Goal: Information Seeking & Learning: Understand process/instructions

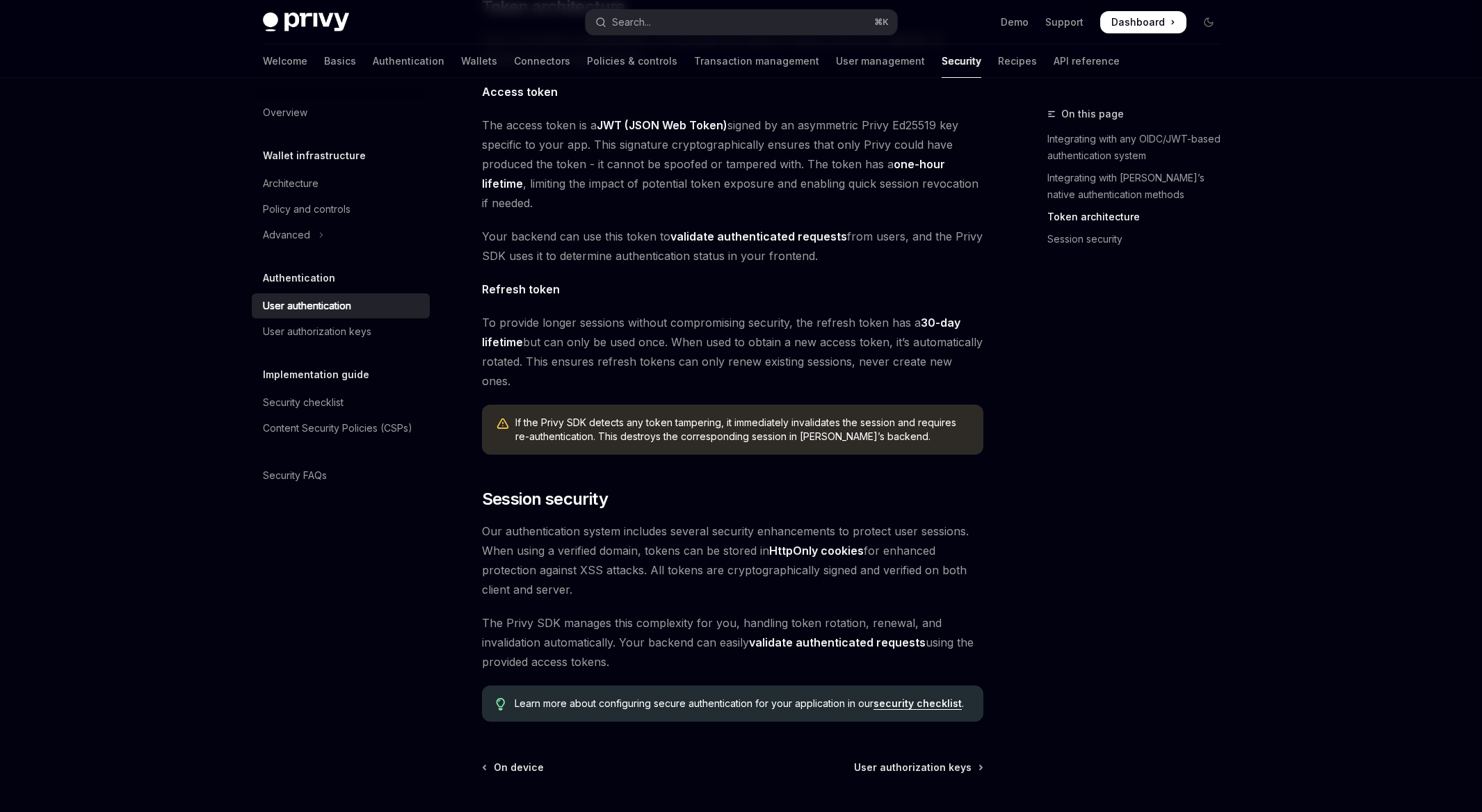
scroll to position [928, 0]
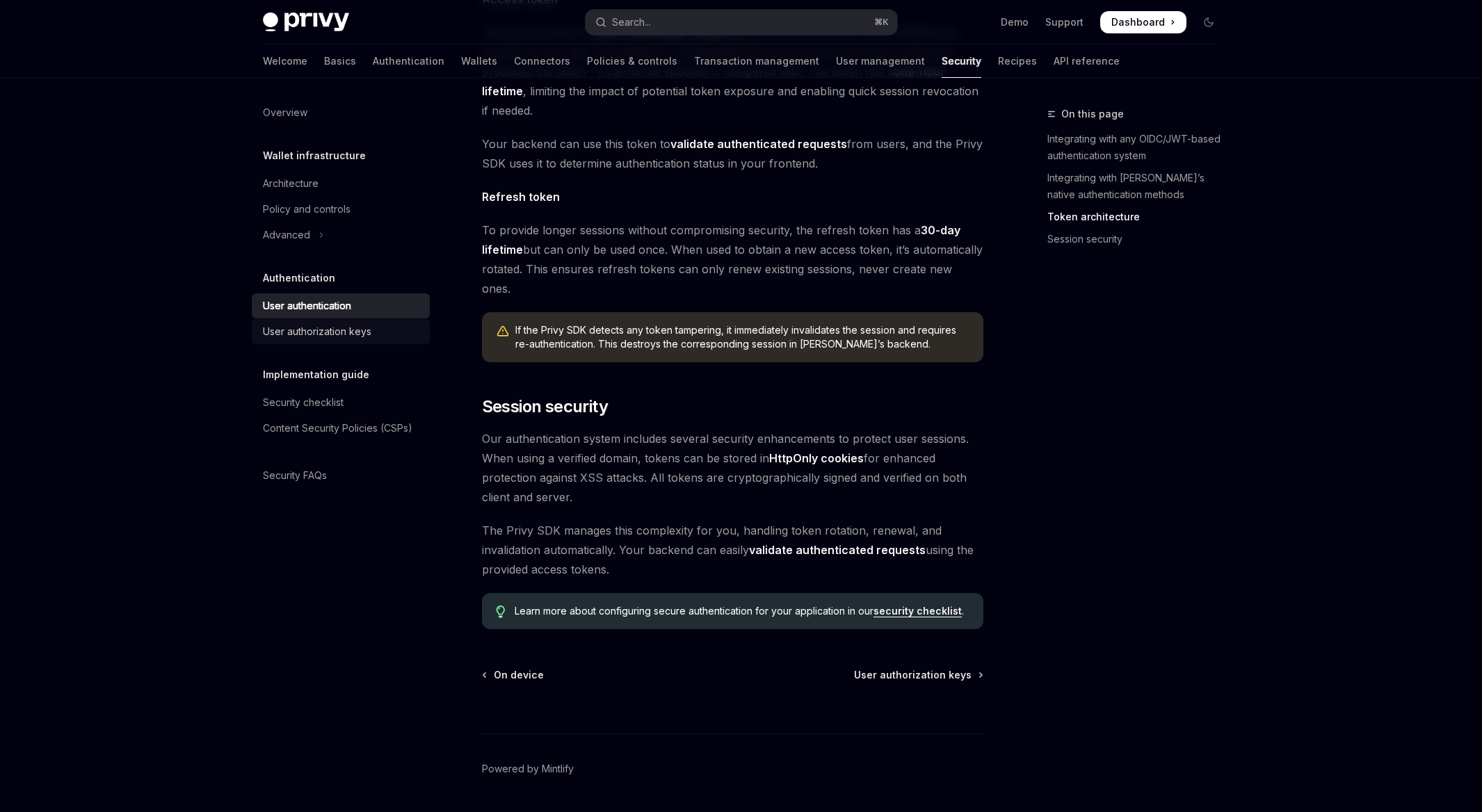
click at [353, 329] on div "User authorization keys" at bounding box center [316, 331] width 109 height 17
type textarea "*"
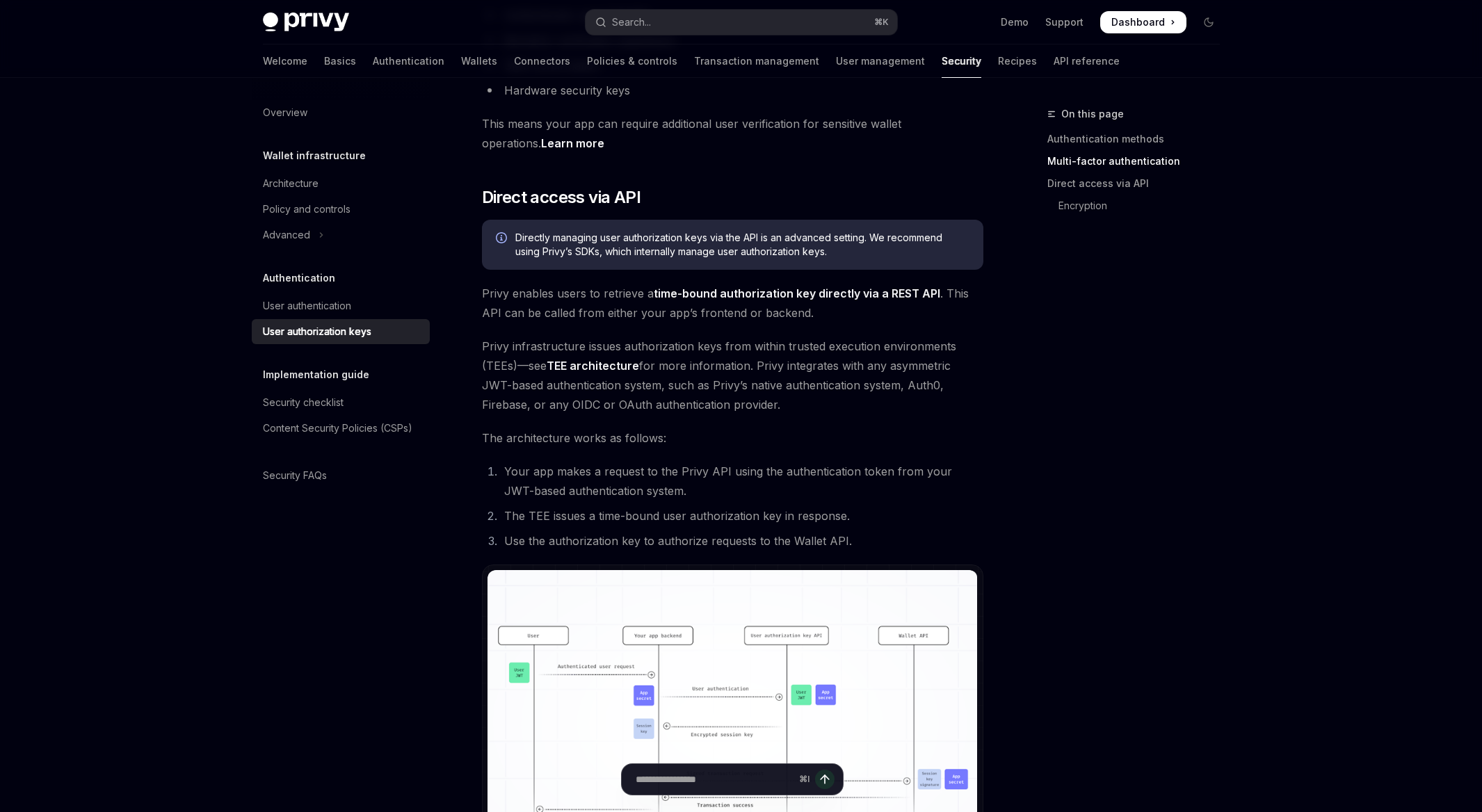
scroll to position [130, 0]
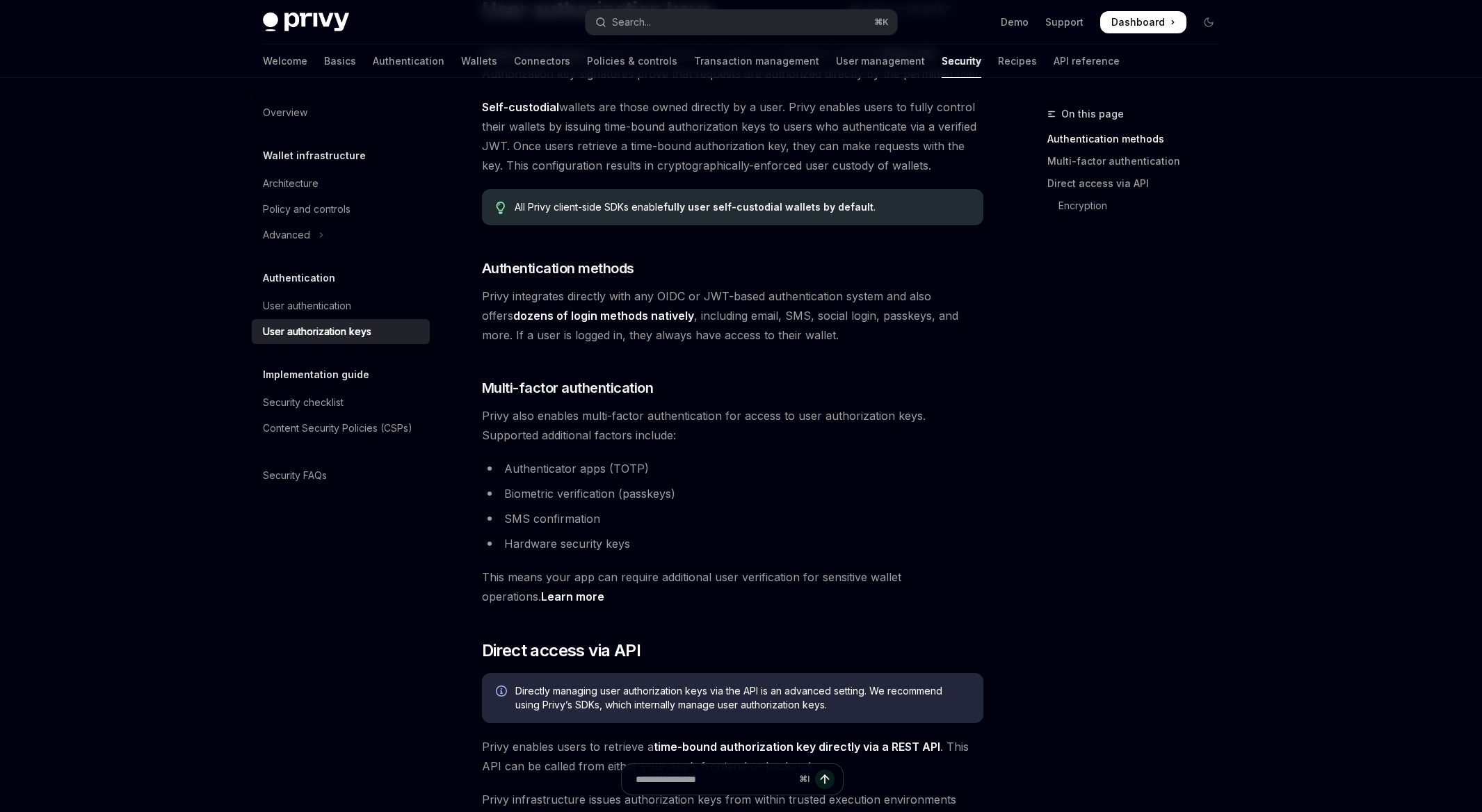
click at [588, 200] on div "All Privy client-side SDKs enable fully user self-custodial wallets by default ." at bounding box center [741, 207] width 454 height 14
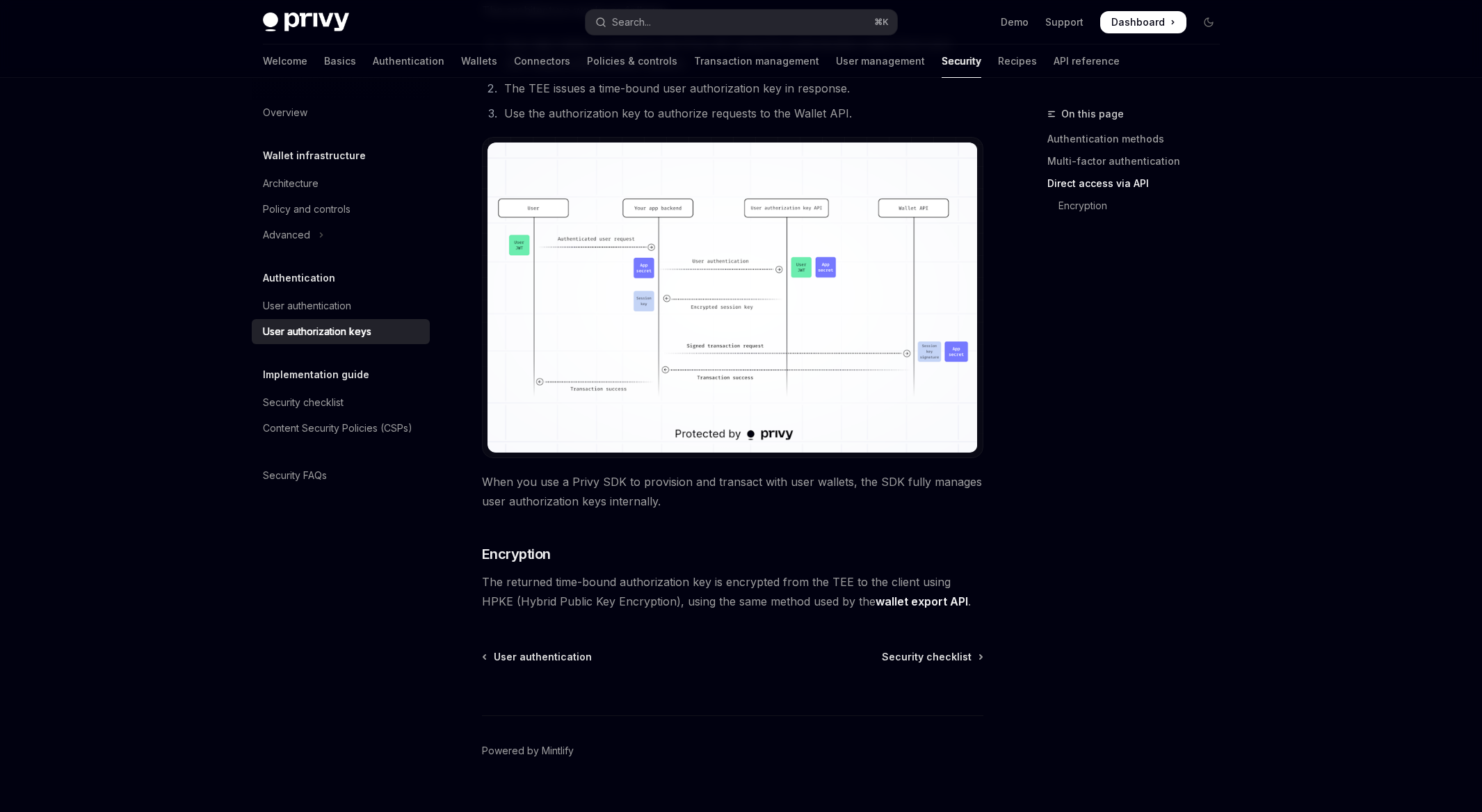
scroll to position [1010, 0]
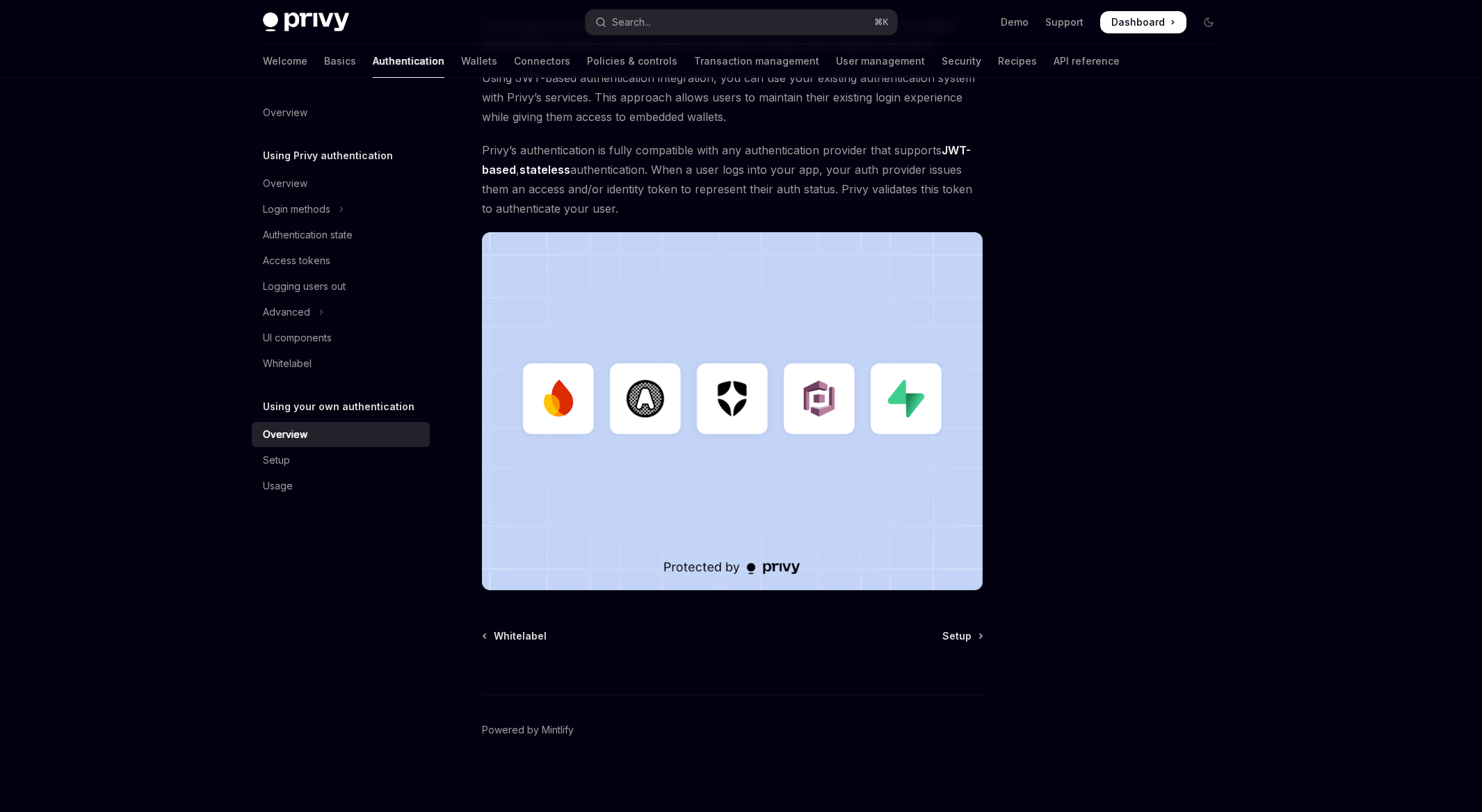
scroll to position [188, 0]
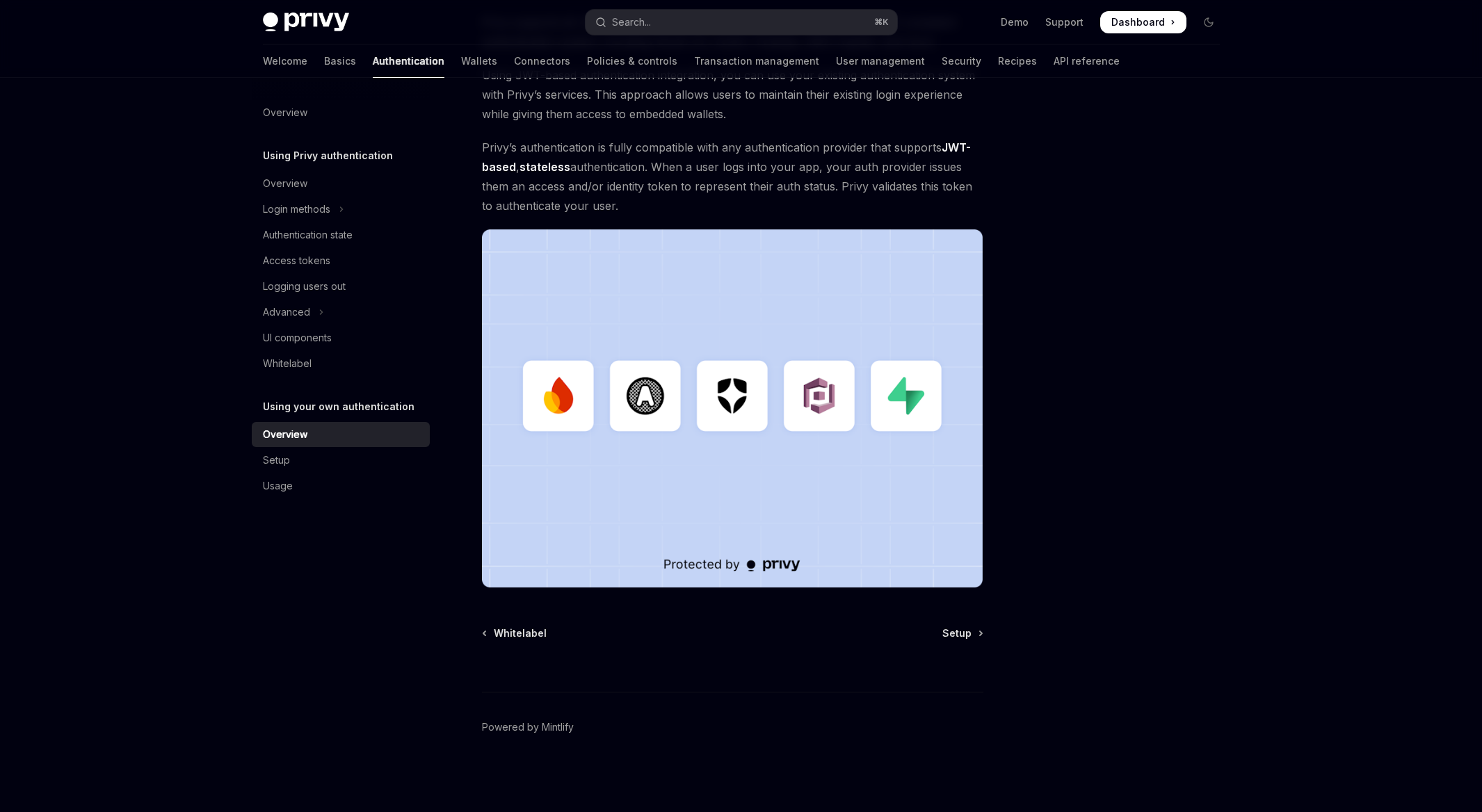
click at [964, 655] on div "⌘ I" at bounding box center [732, 666] width 502 height 51
click at [969, 640] on div "⌘ I" at bounding box center [732, 666] width 502 height 51
click at [964, 632] on span "Setup" at bounding box center [956, 633] width 29 height 14
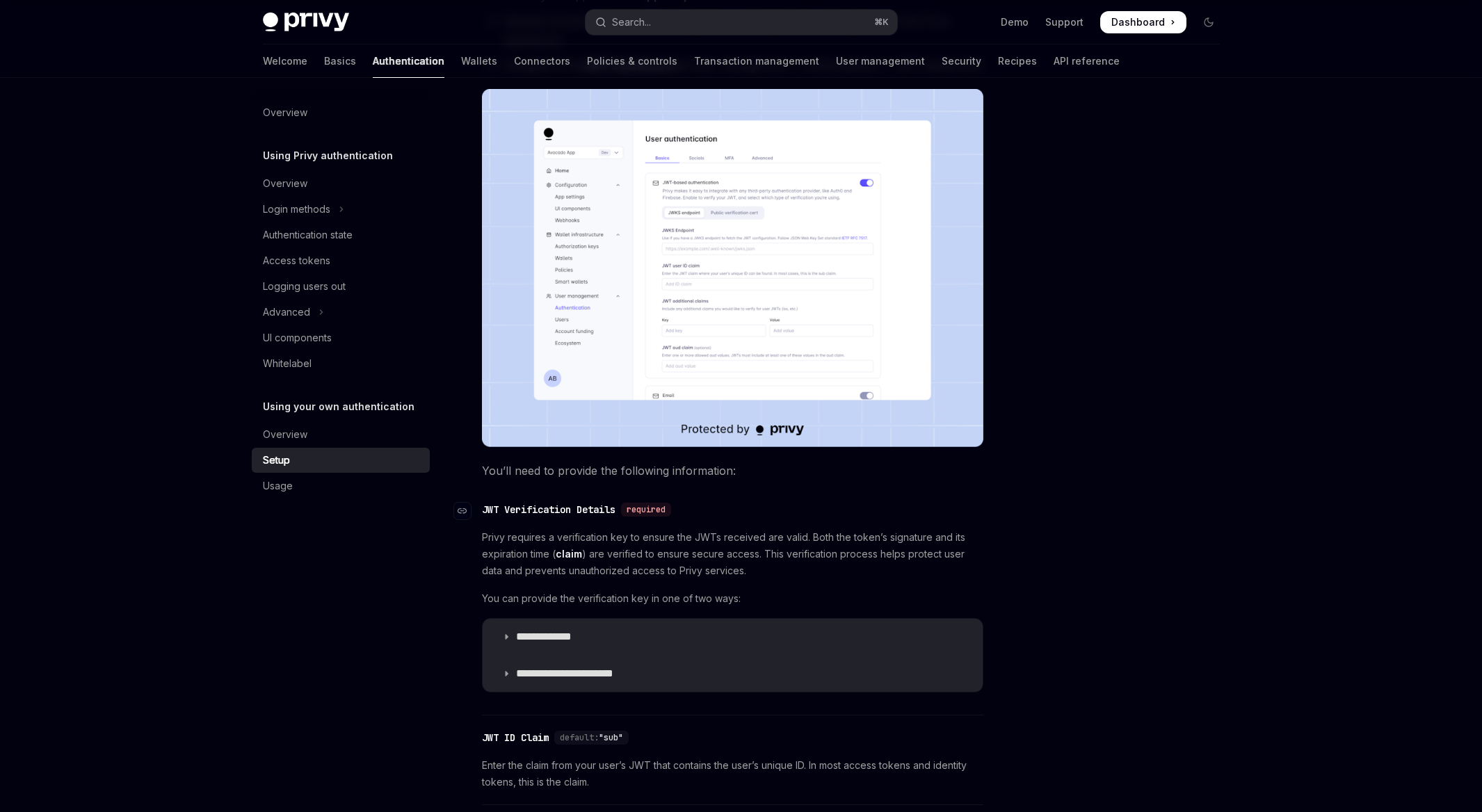
scroll to position [490, 0]
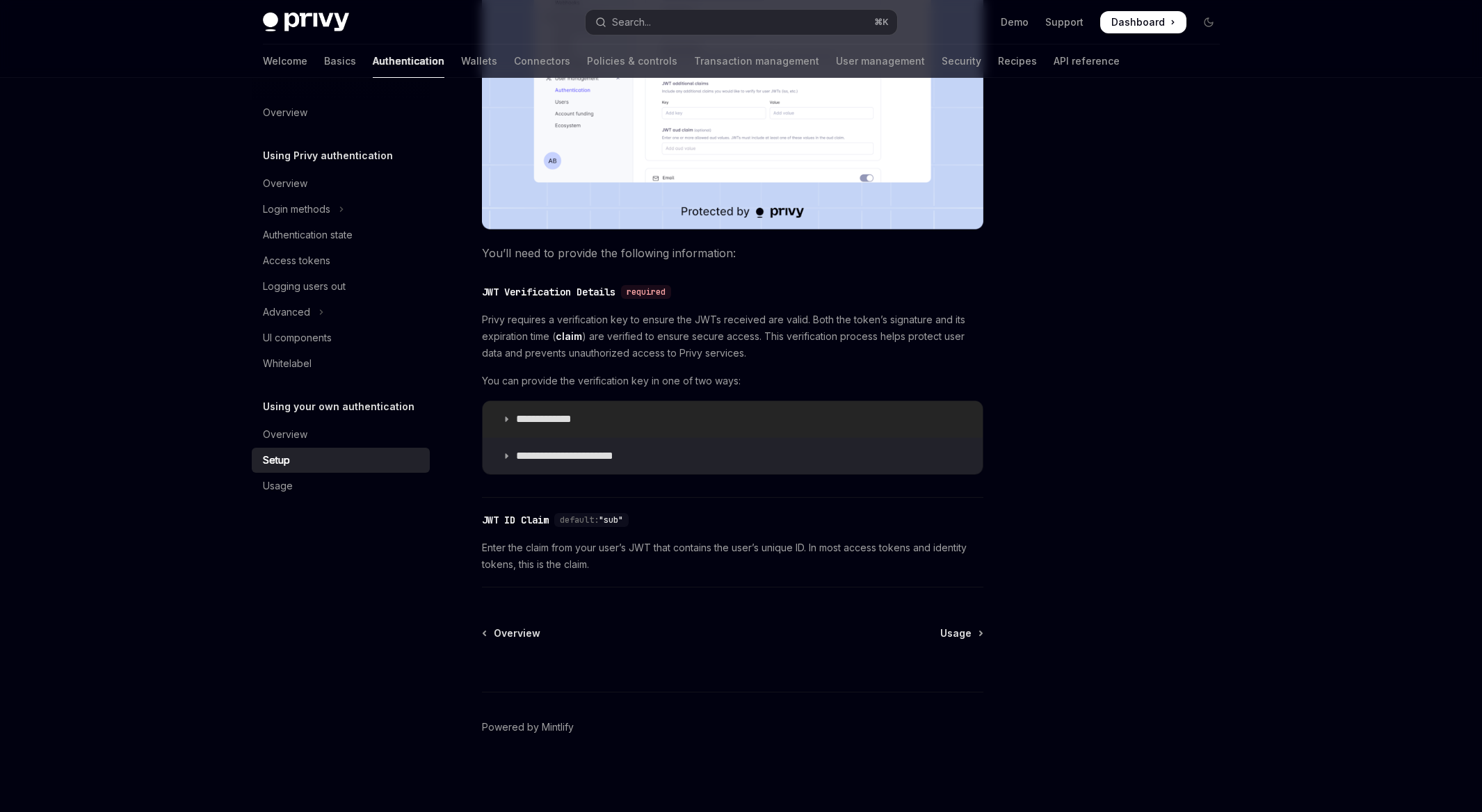
click at [553, 414] on p "**********" at bounding box center [557, 419] width 83 height 14
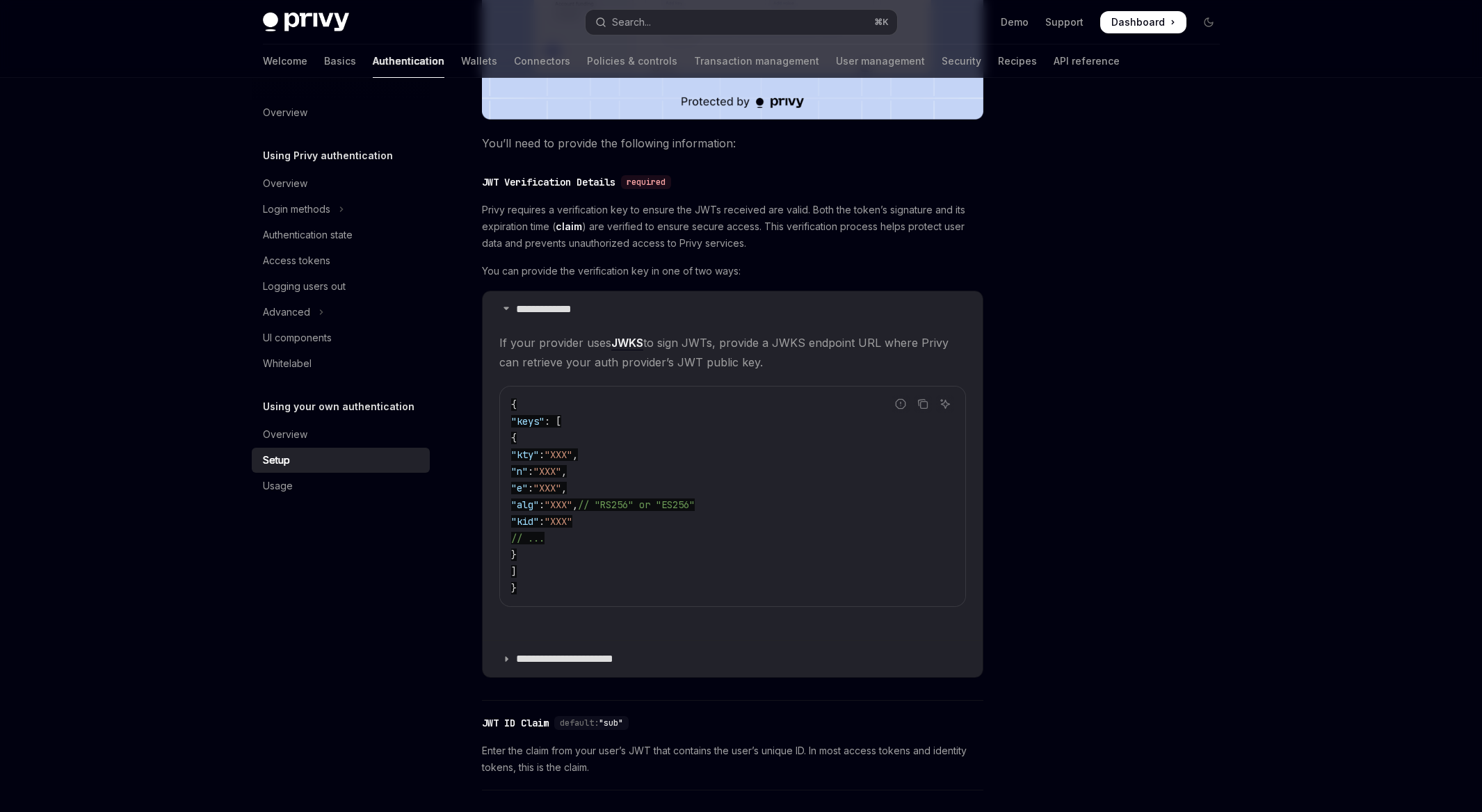
scroll to position [751, 0]
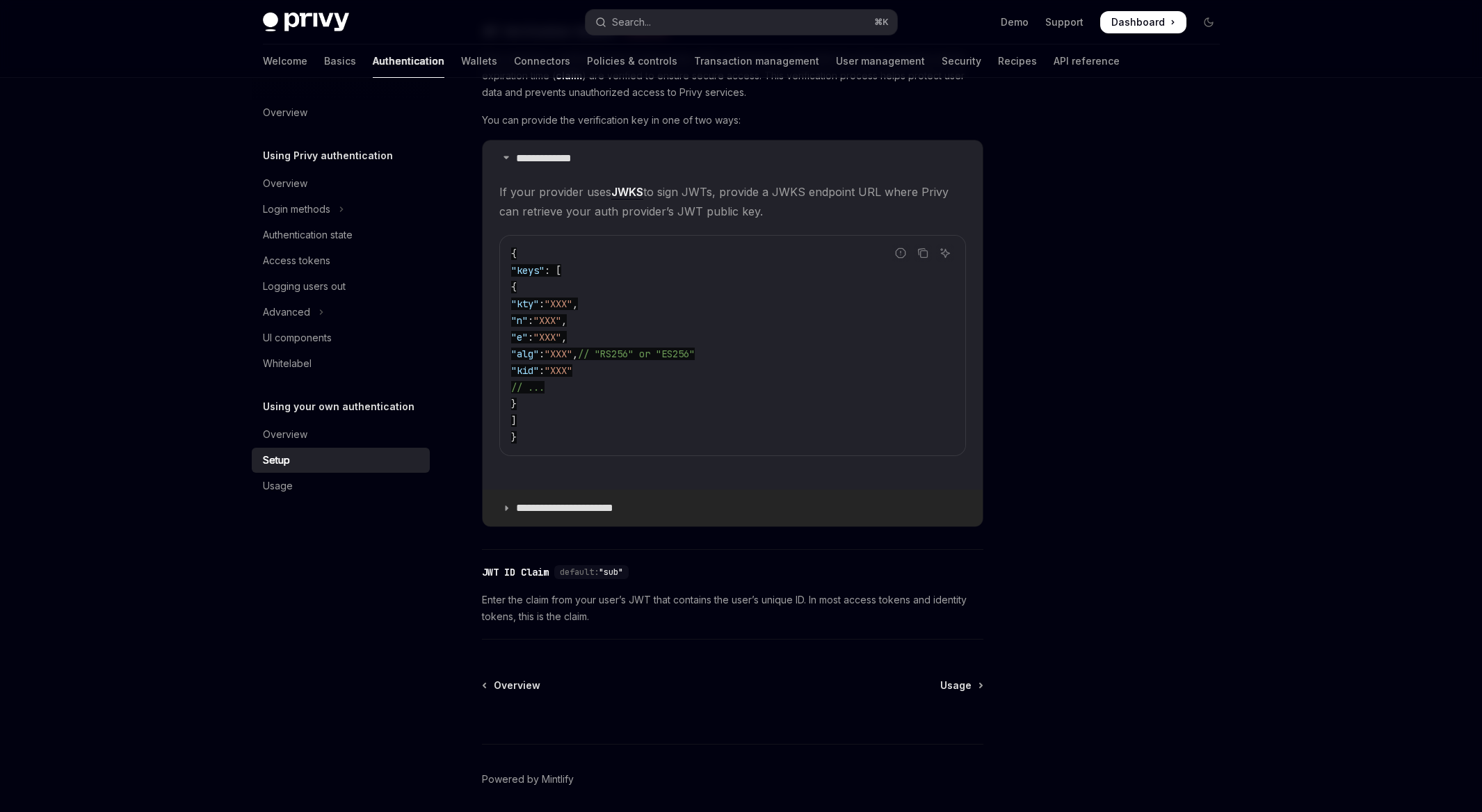
click at [570, 503] on p "**********" at bounding box center [575, 508] width 120 height 14
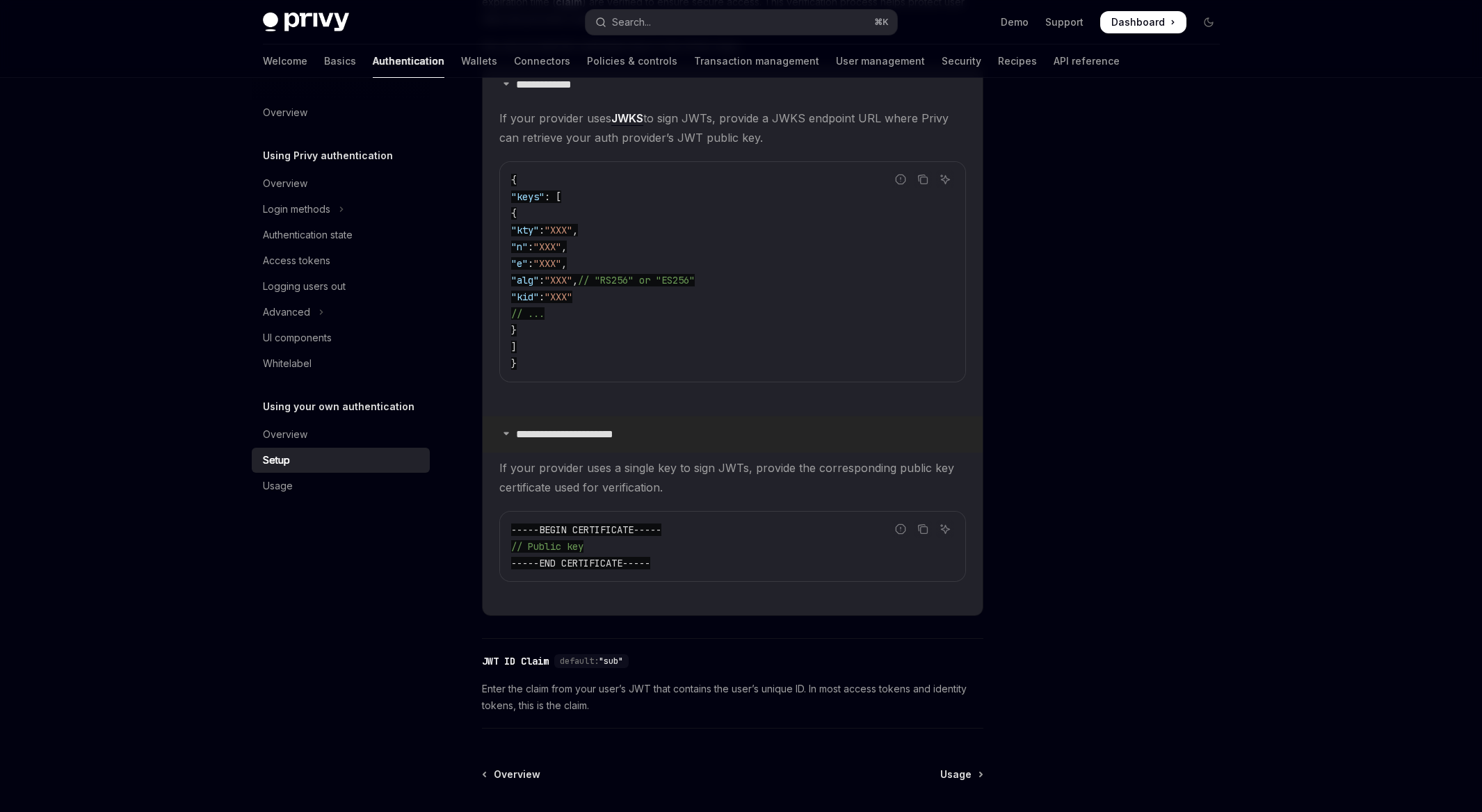
scroll to position [823, 0]
click at [1050, 644] on div at bounding box center [1125, 459] width 212 height 706
click at [812, 673] on div "​ JWT ID Claim default: "sub" Enter the claim from your user’s JWT that contain…" at bounding box center [732, 688] width 502 height 83
click at [953, 770] on div "⌘ I" at bounding box center [732, 786] width 502 height 51
click at [953, 786] on div "⌘ I" at bounding box center [732, 786] width 502 height 51
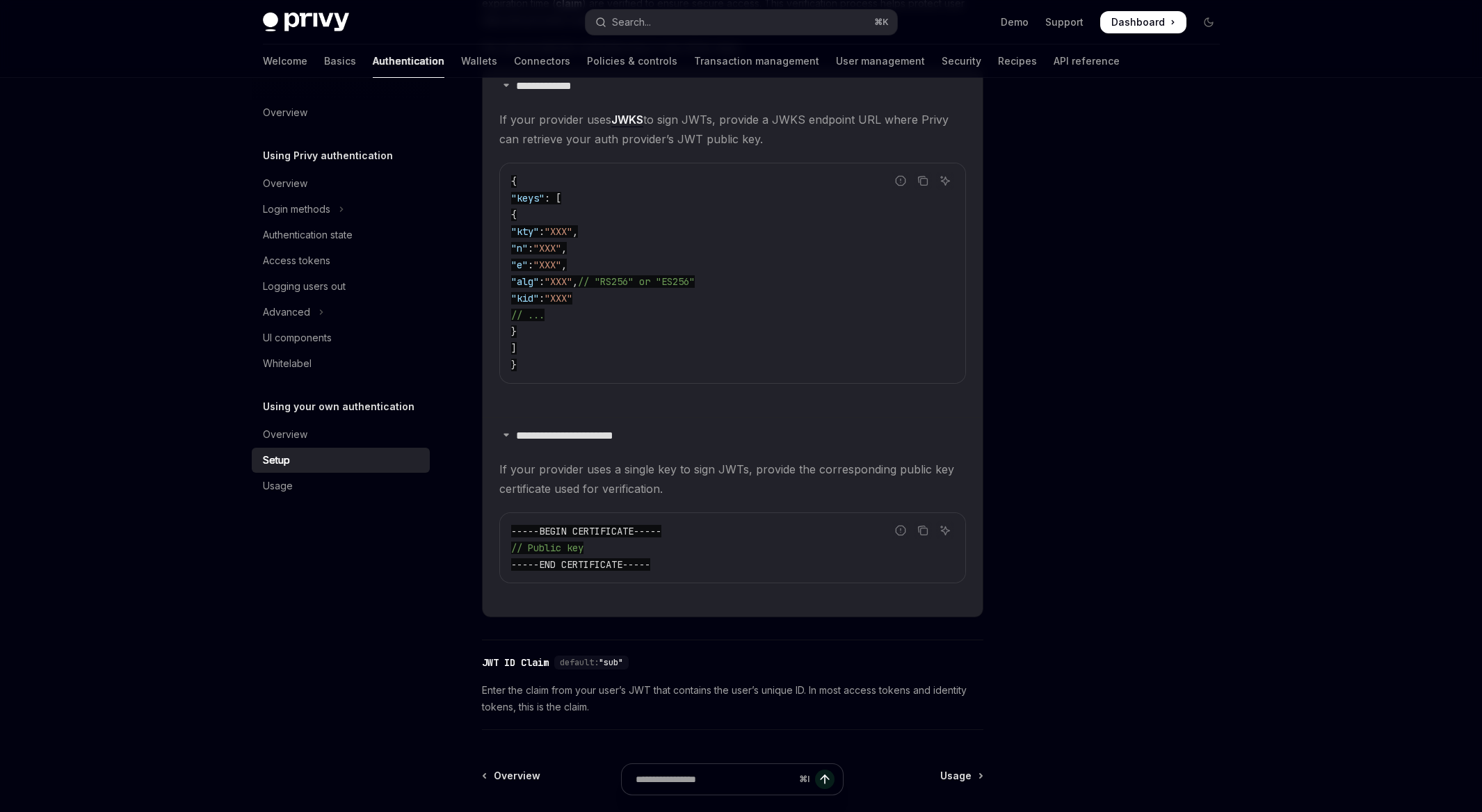
click at [958, 780] on div "⌘ I" at bounding box center [732, 786] width 502 height 51
click at [965, 775] on div "⌘ I" at bounding box center [732, 786] width 502 height 51
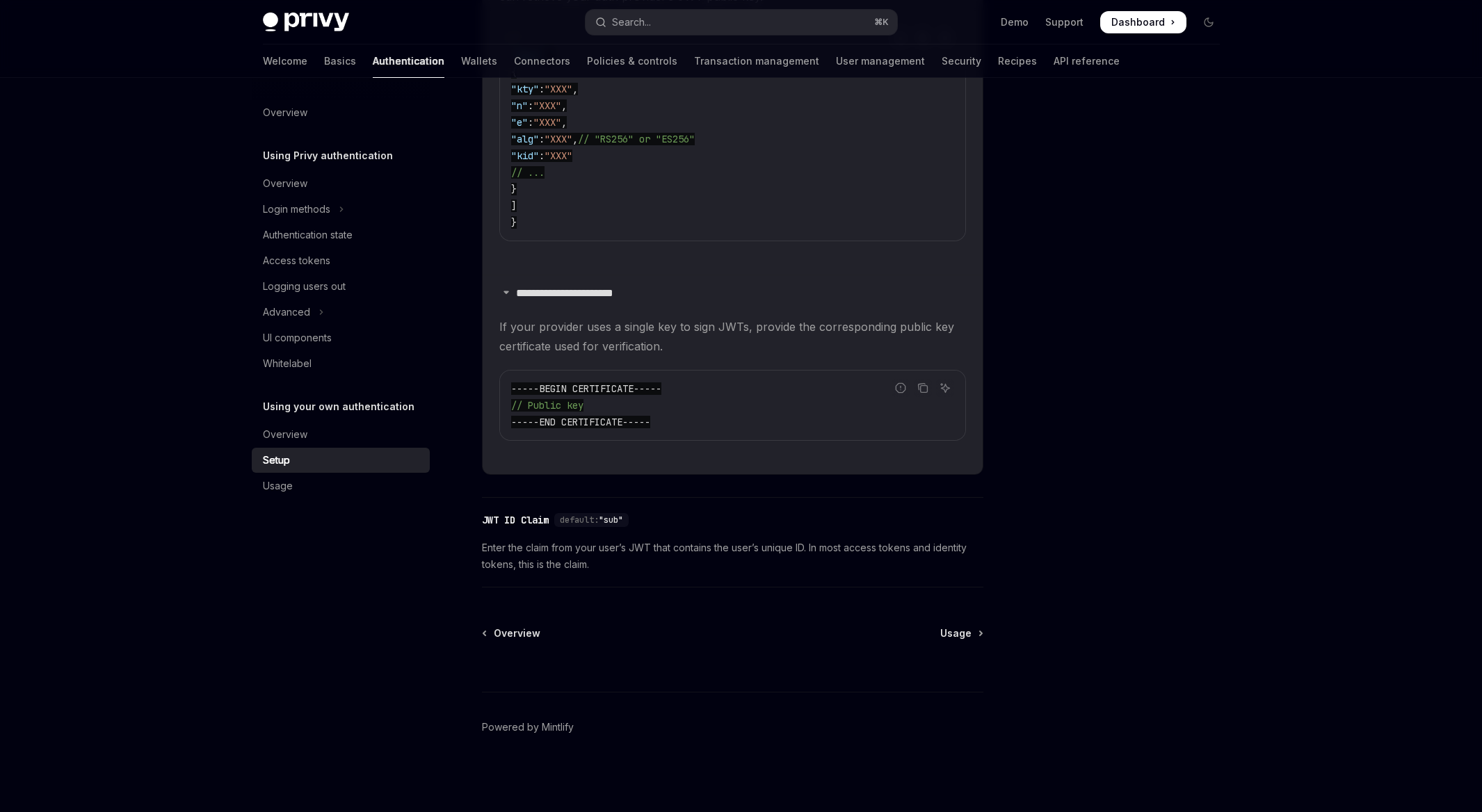
scroll to position [963, 0]
click at [949, 635] on span "Usage" at bounding box center [955, 635] width 31 height 14
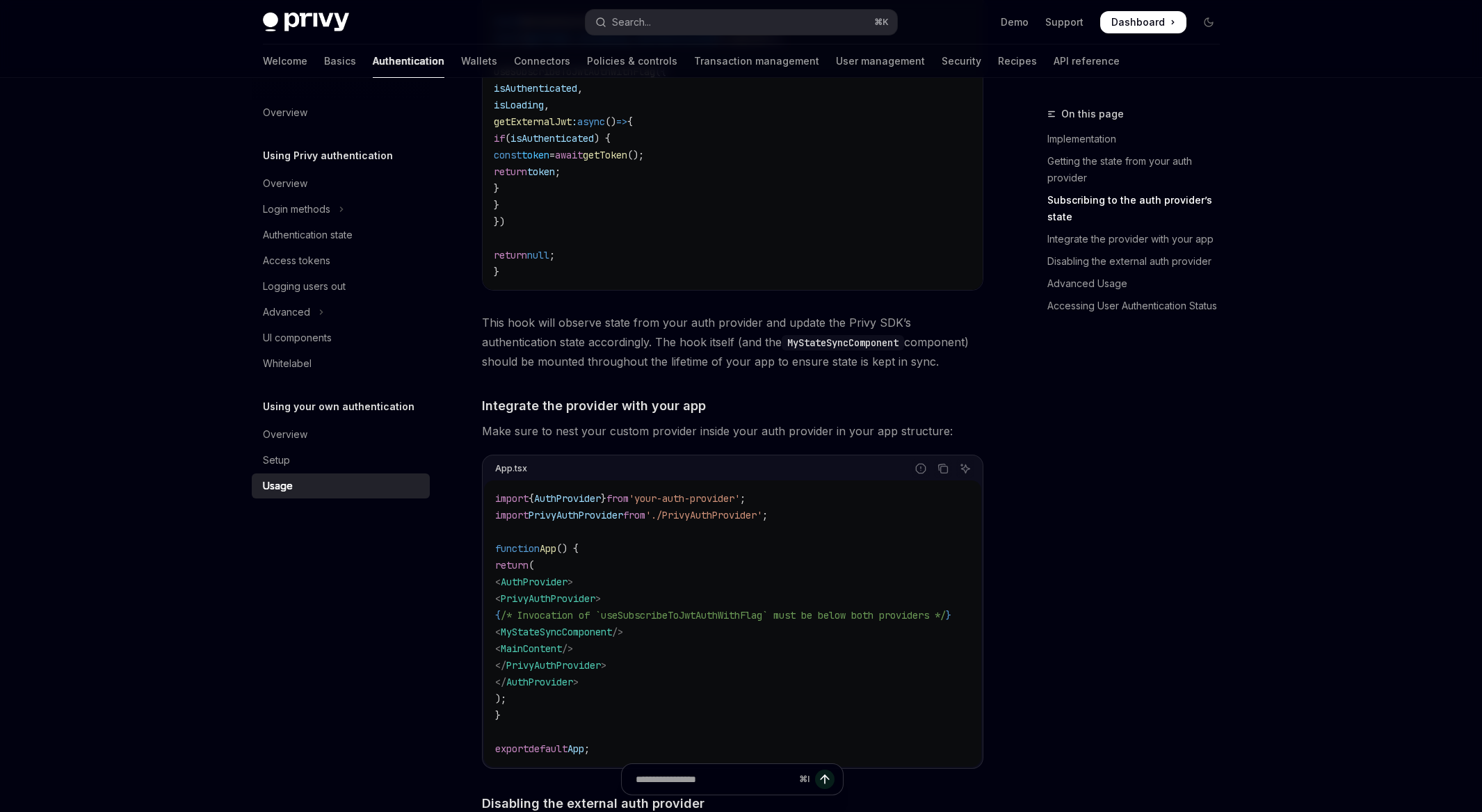
scroll to position [610, 0]
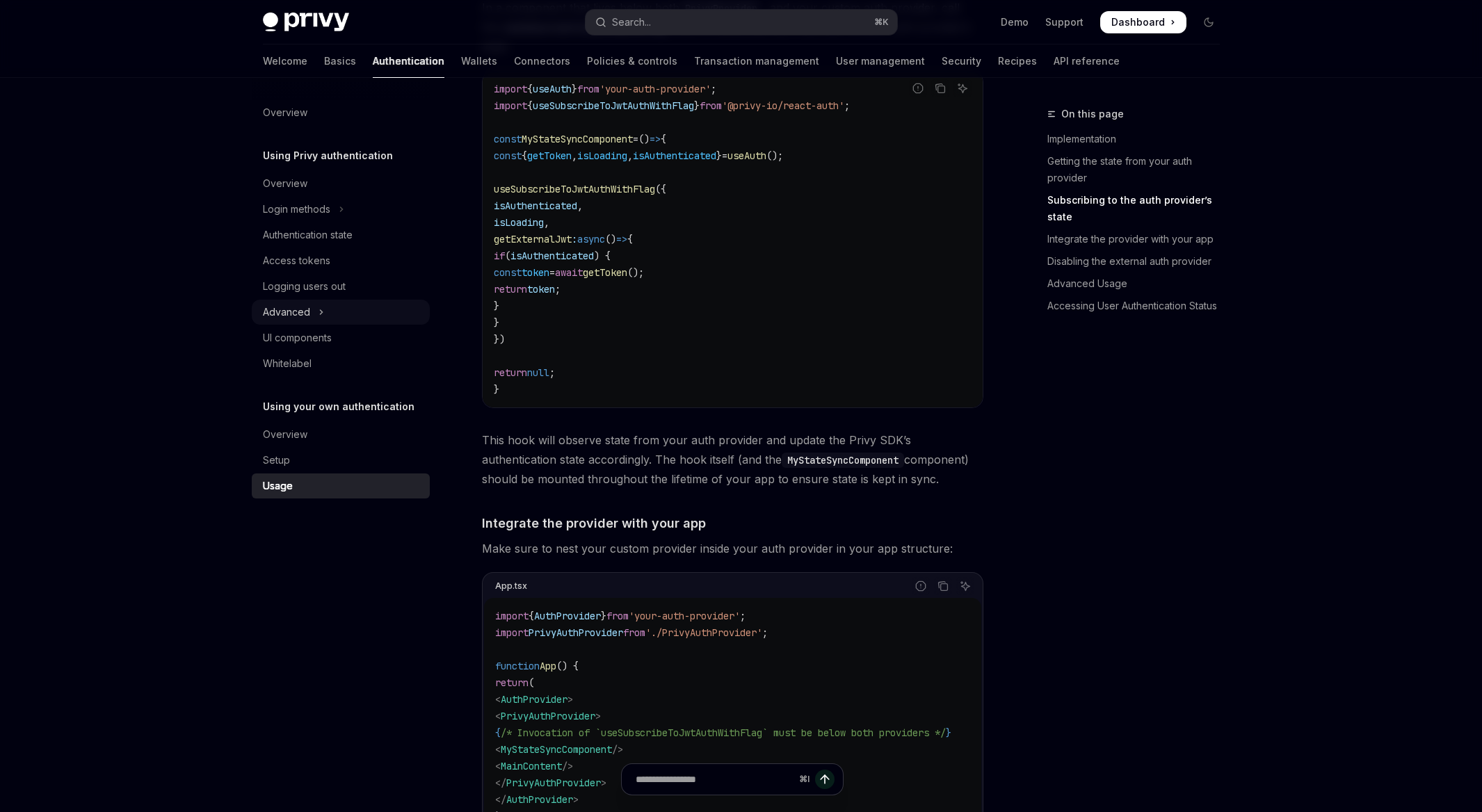
click at [298, 316] on div "Advanced" at bounding box center [286, 313] width 47 height 17
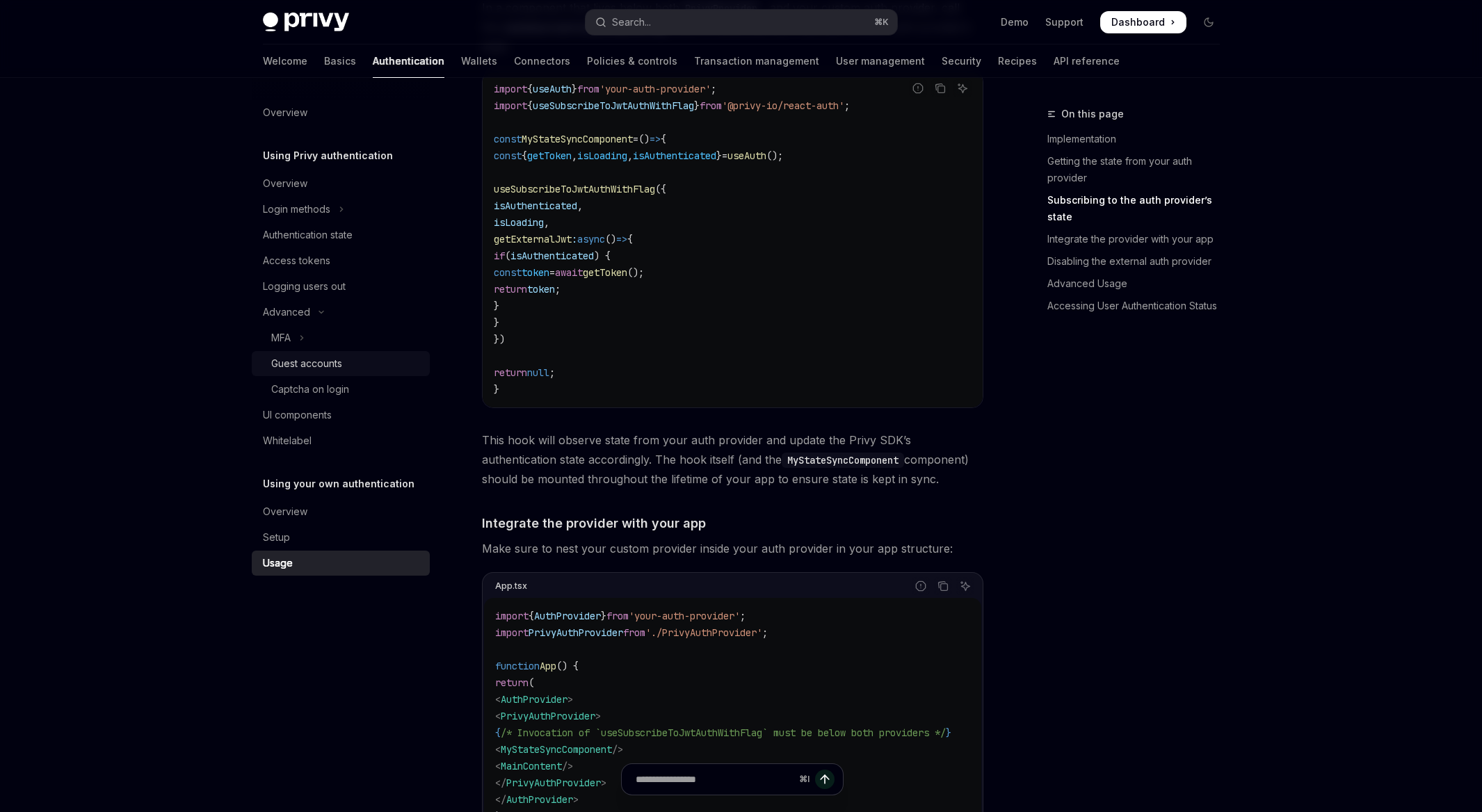
click at [313, 364] on div "Guest accounts" at bounding box center [306, 364] width 71 height 17
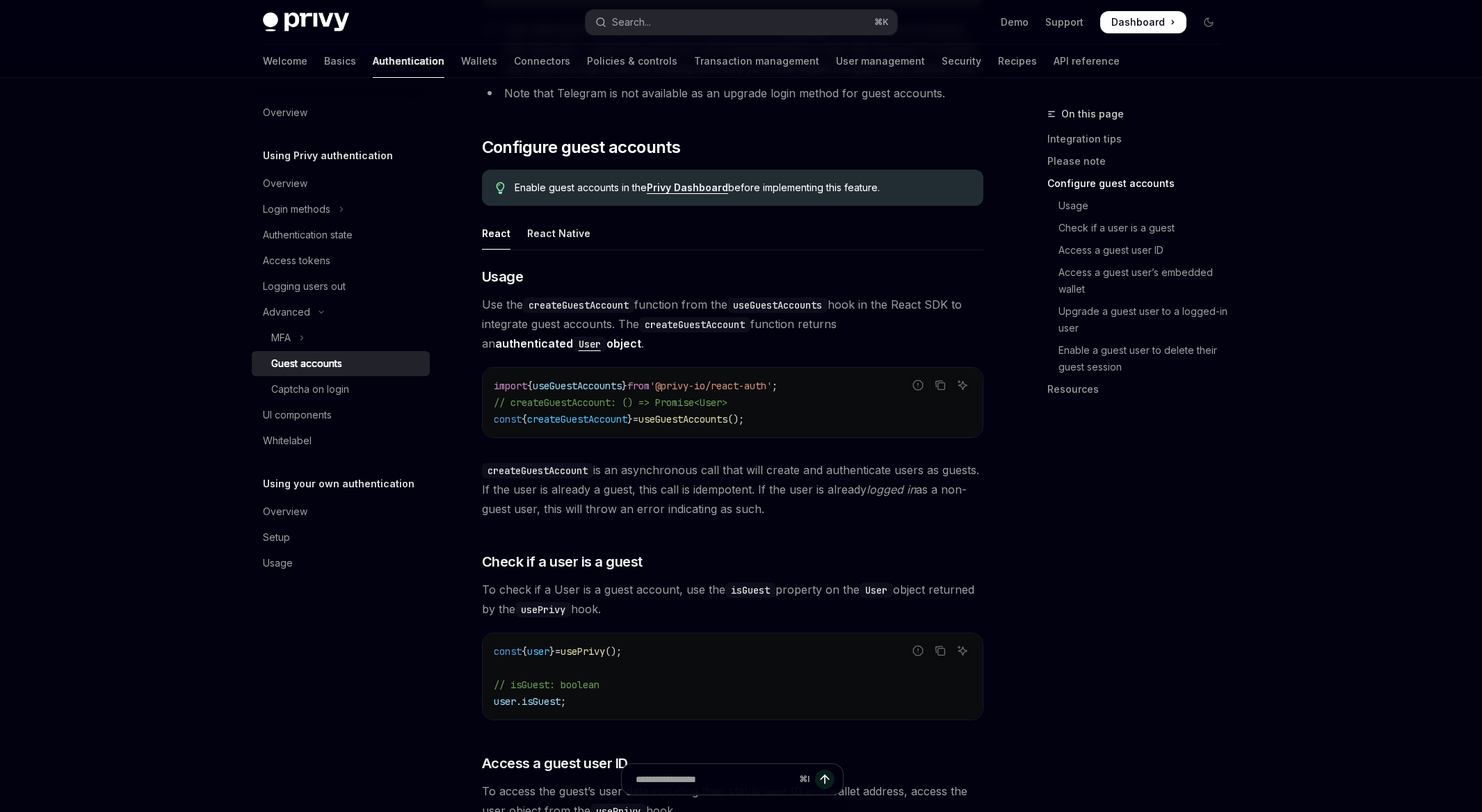
scroll to position [990, 0]
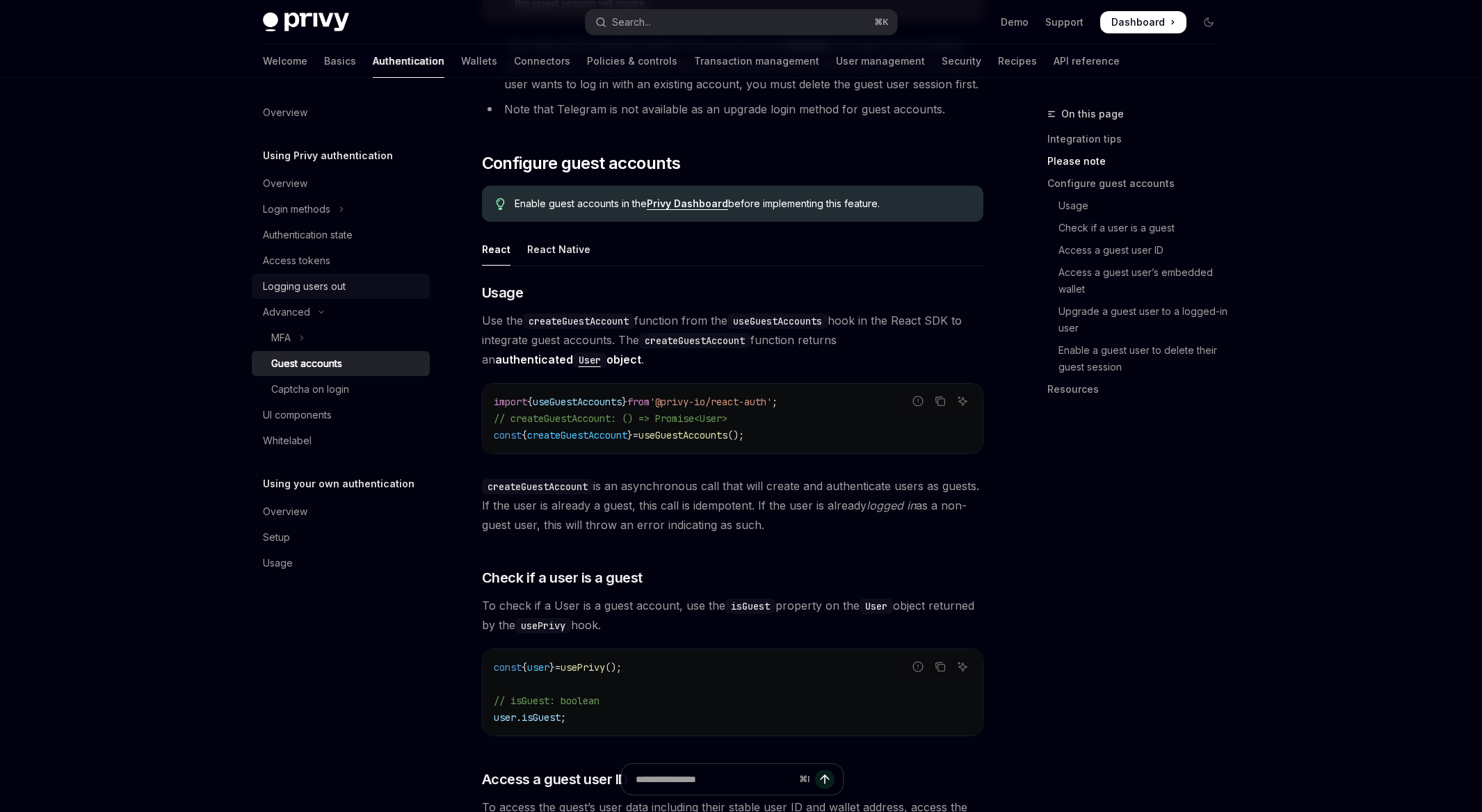
click at [320, 276] on link "Logging users out" at bounding box center [340, 286] width 178 height 25
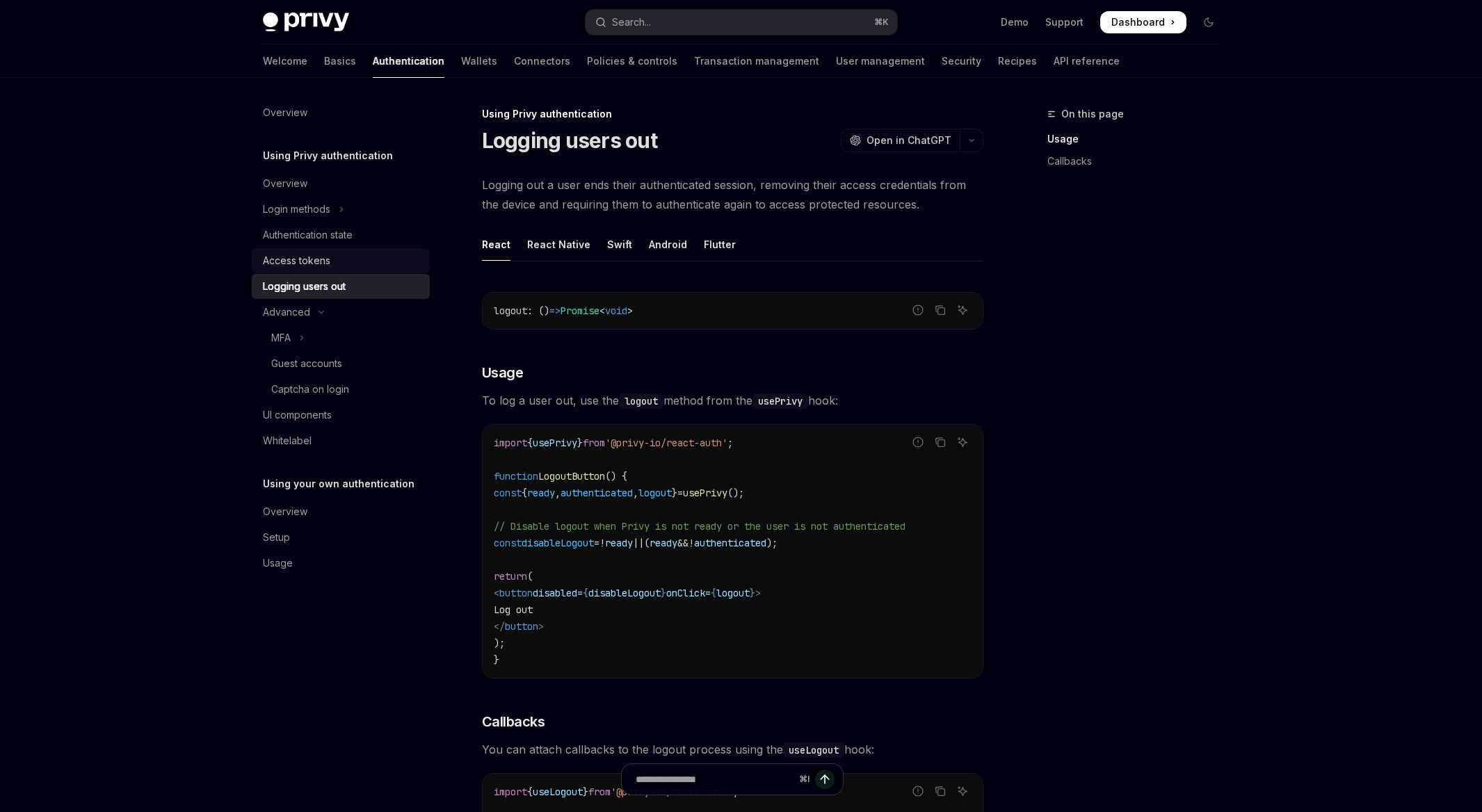
click at [322, 258] on div "Access tokens" at bounding box center [296, 261] width 67 height 17
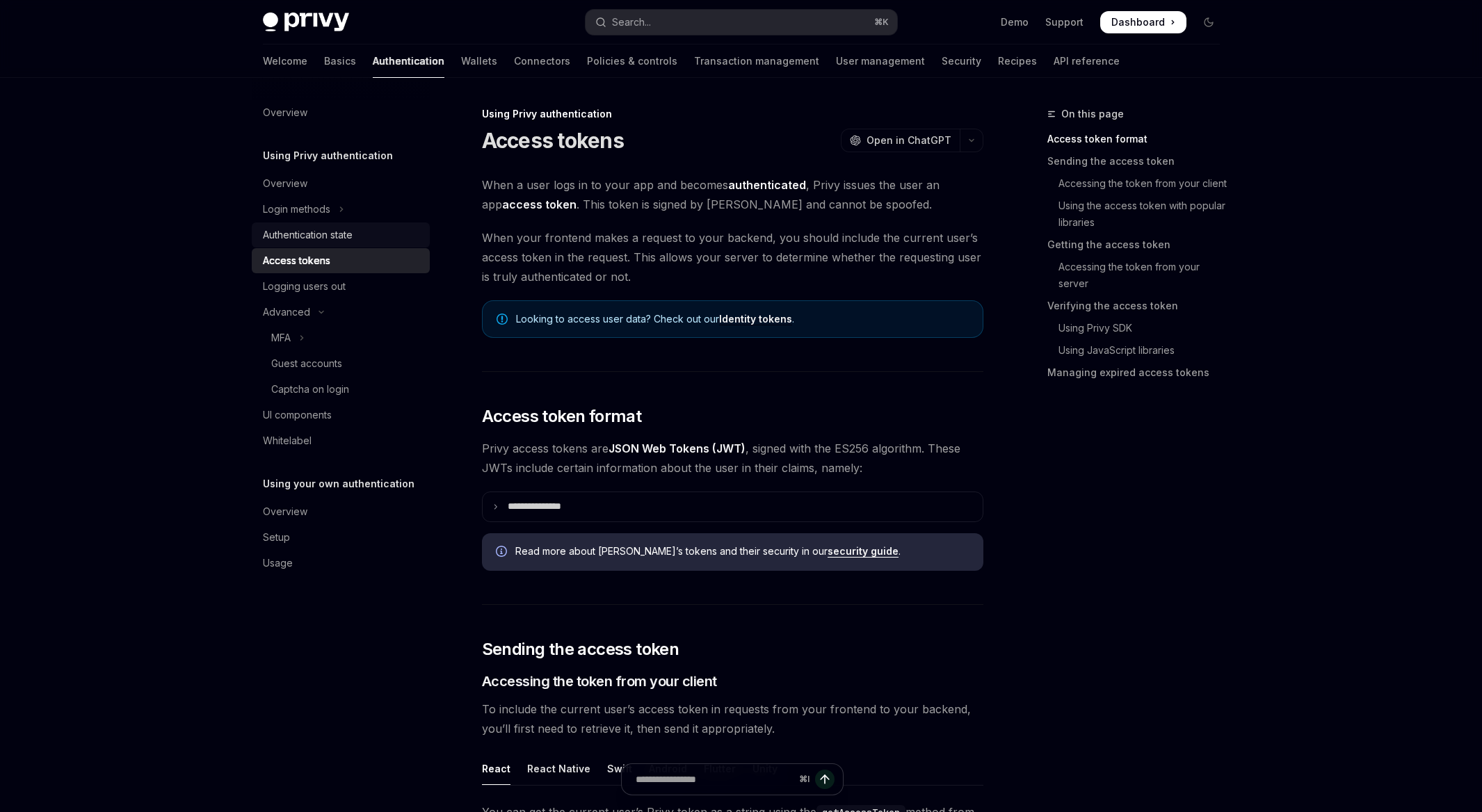
click at [331, 237] on div "Authentication state" at bounding box center [307, 235] width 90 height 17
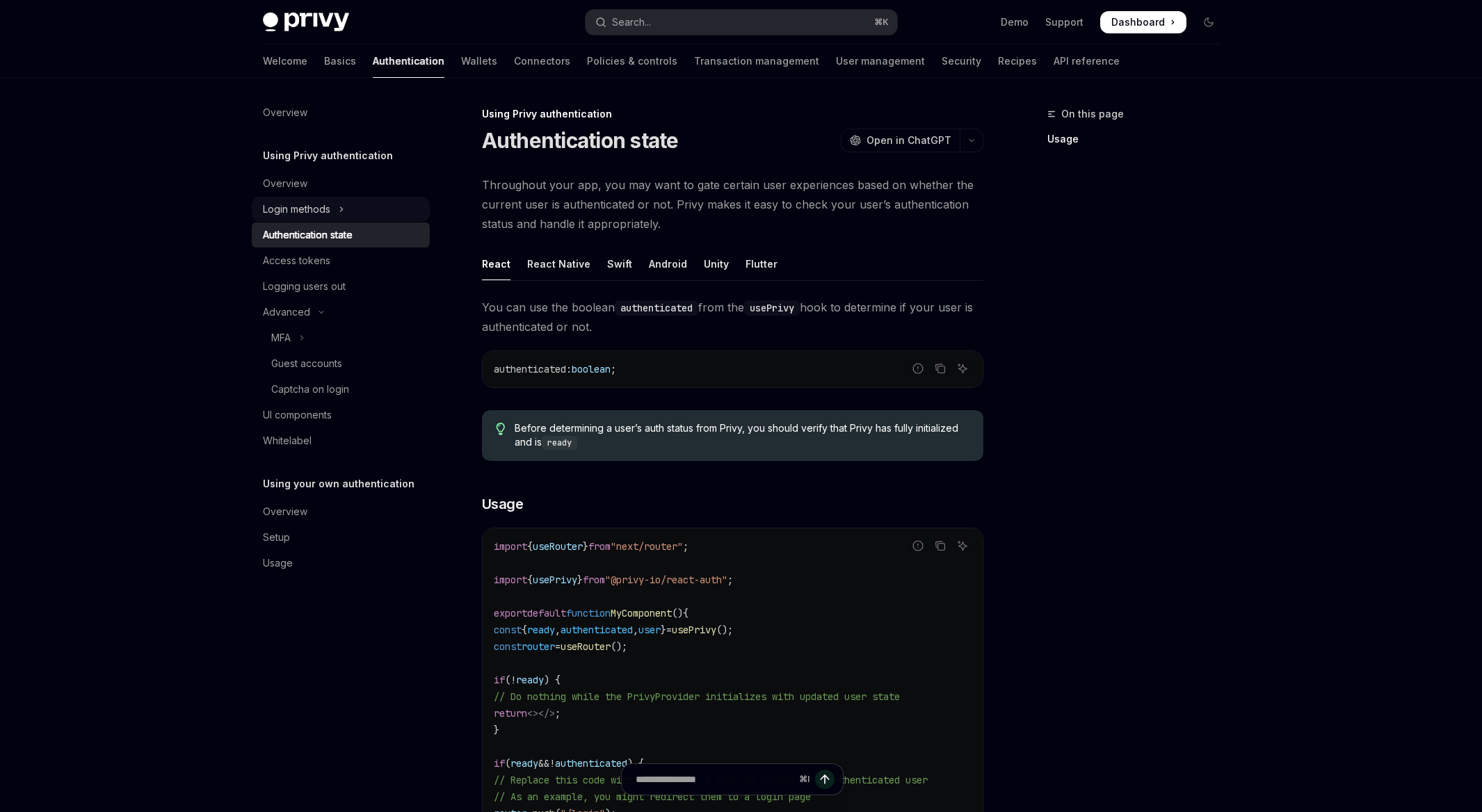
click at [328, 212] on div "Login methods" at bounding box center [296, 210] width 67 height 17
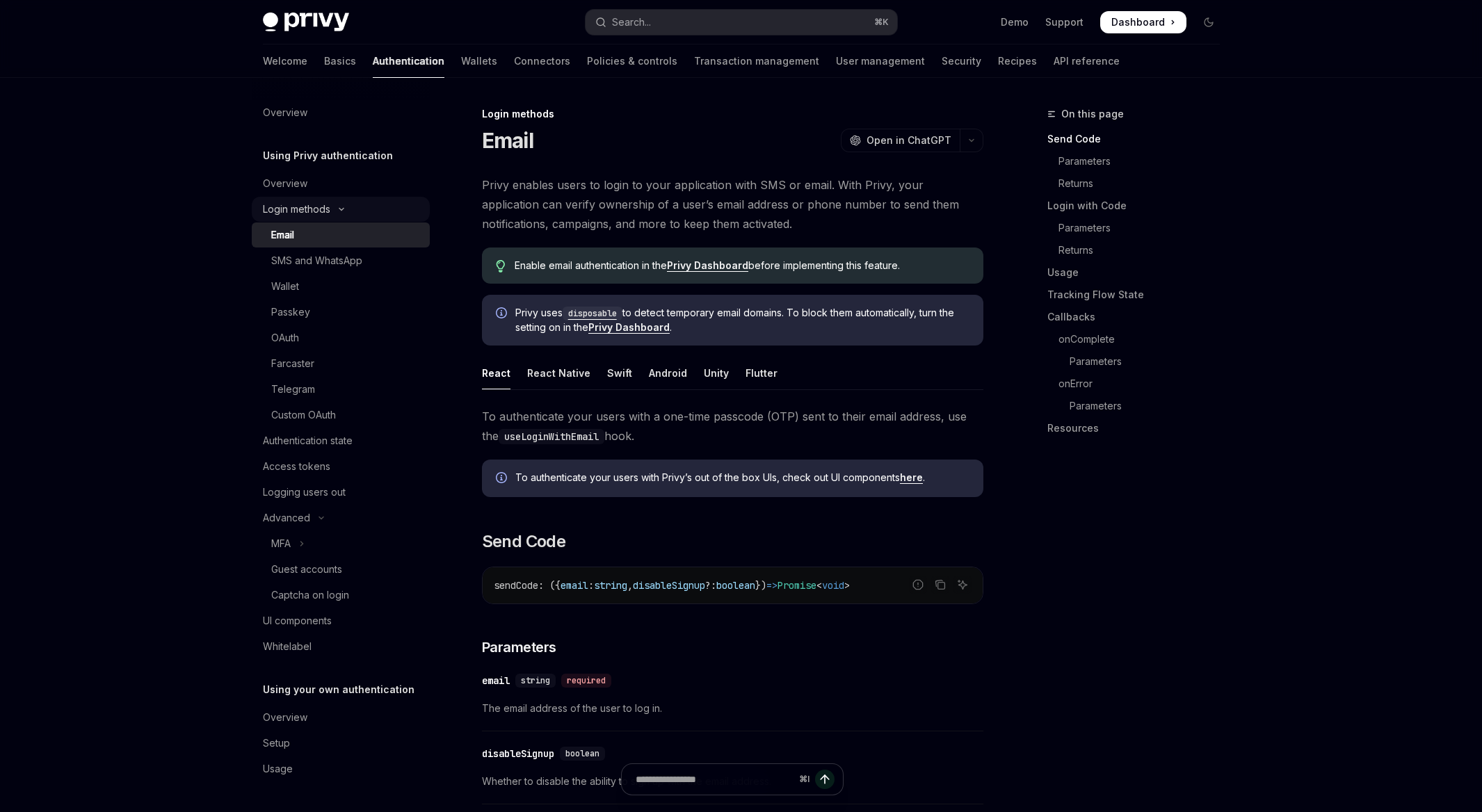
click at [301, 199] on button "Login methods" at bounding box center [340, 209] width 178 height 25
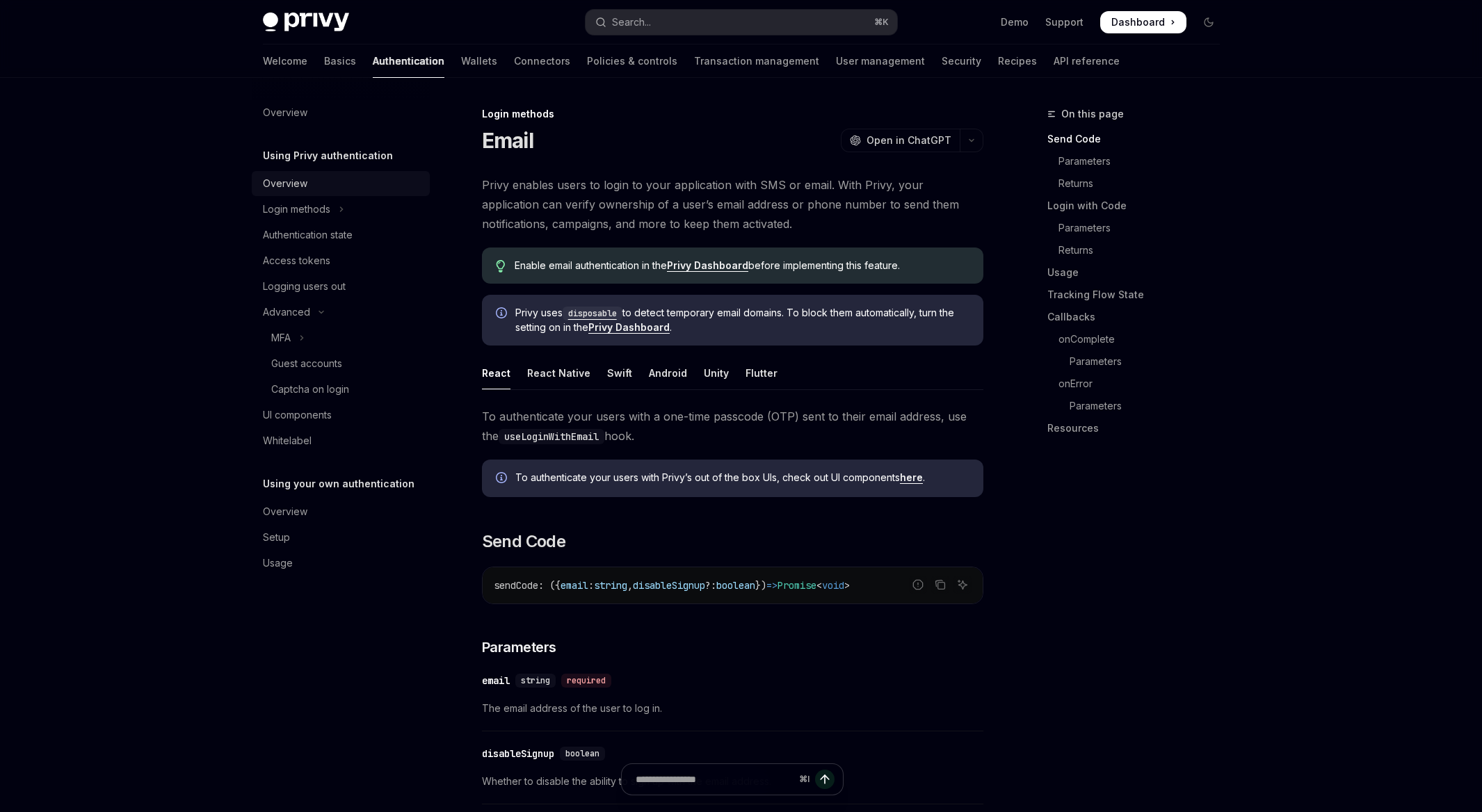
click at [313, 178] on div "Overview" at bounding box center [342, 184] width 159 height 17
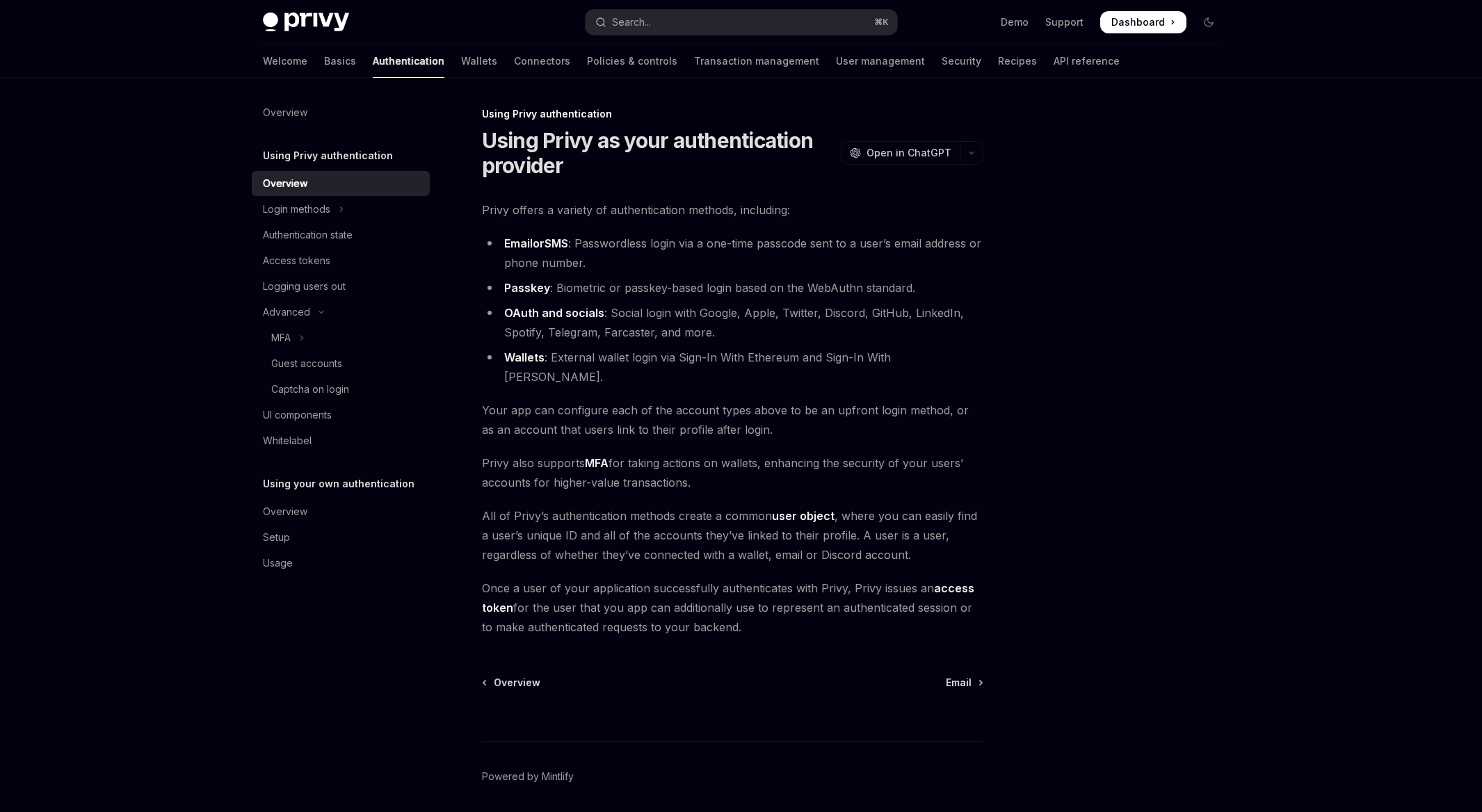
click at [295, 147] on h5 "Using Privy authentication" at bounding box center [328, 156] width 130 height 17
click at [294, 149] on h5 "Using Privy authentication" at bounding box center [328, 156] width 130 height 17
click at [290, 220] on button "Login methods" at bounding box center [340, 209] width 178 height 25
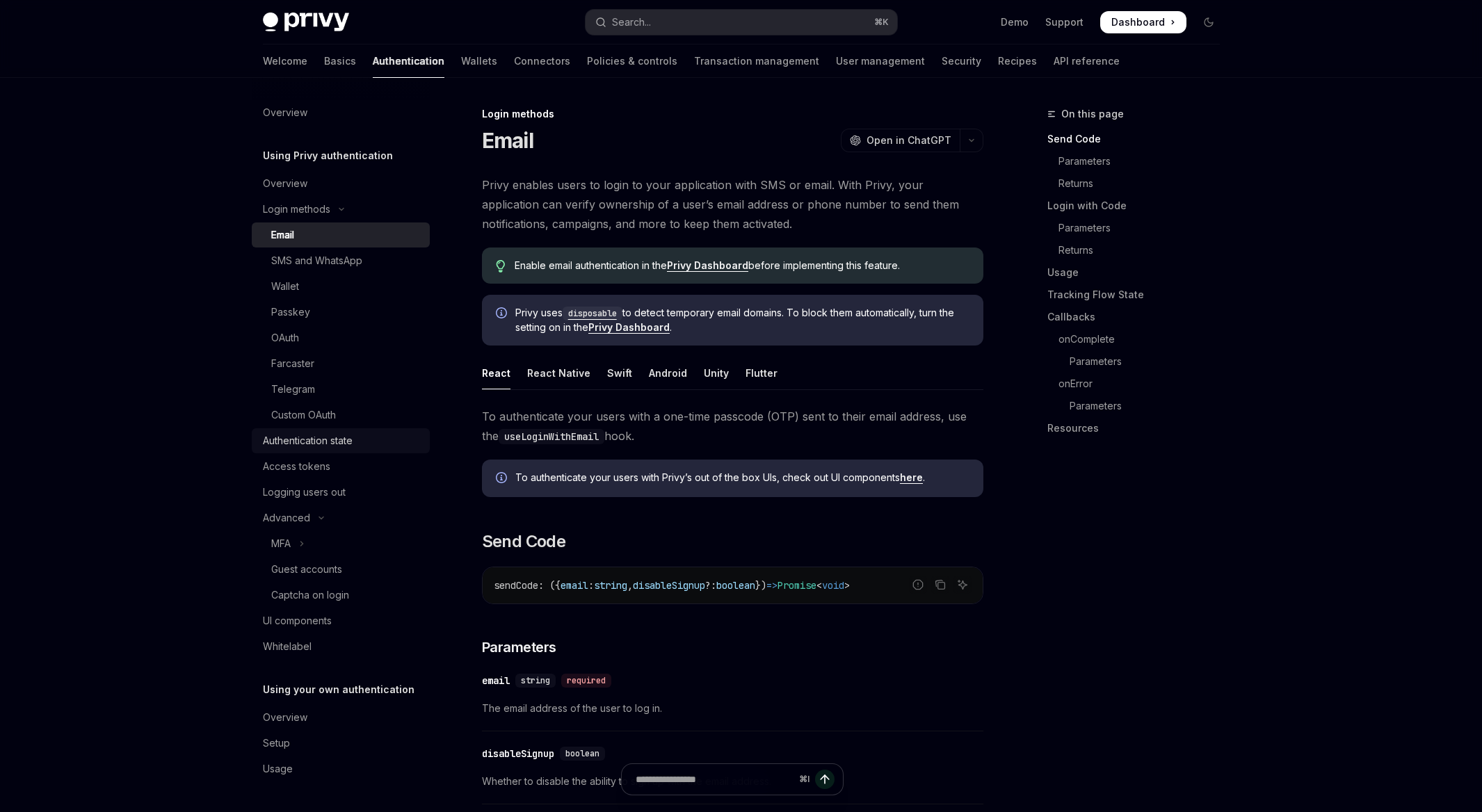
click at [310, 452] on link "Authentication state" at bounding box center [340, 440] width 178 height 25
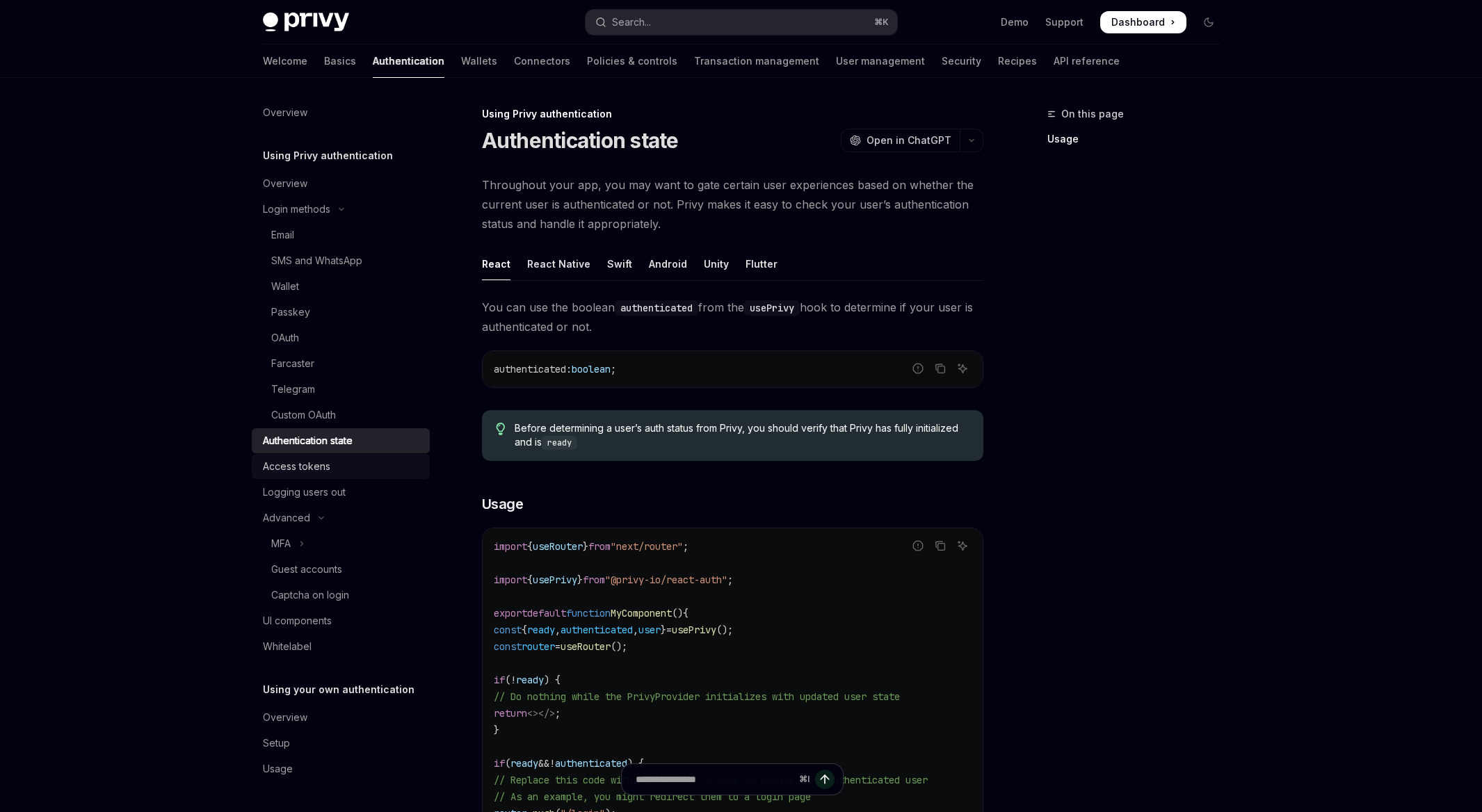
click at [310, 467] on div "Access tokens" at bounding box center [296, 466] width 67 height 17
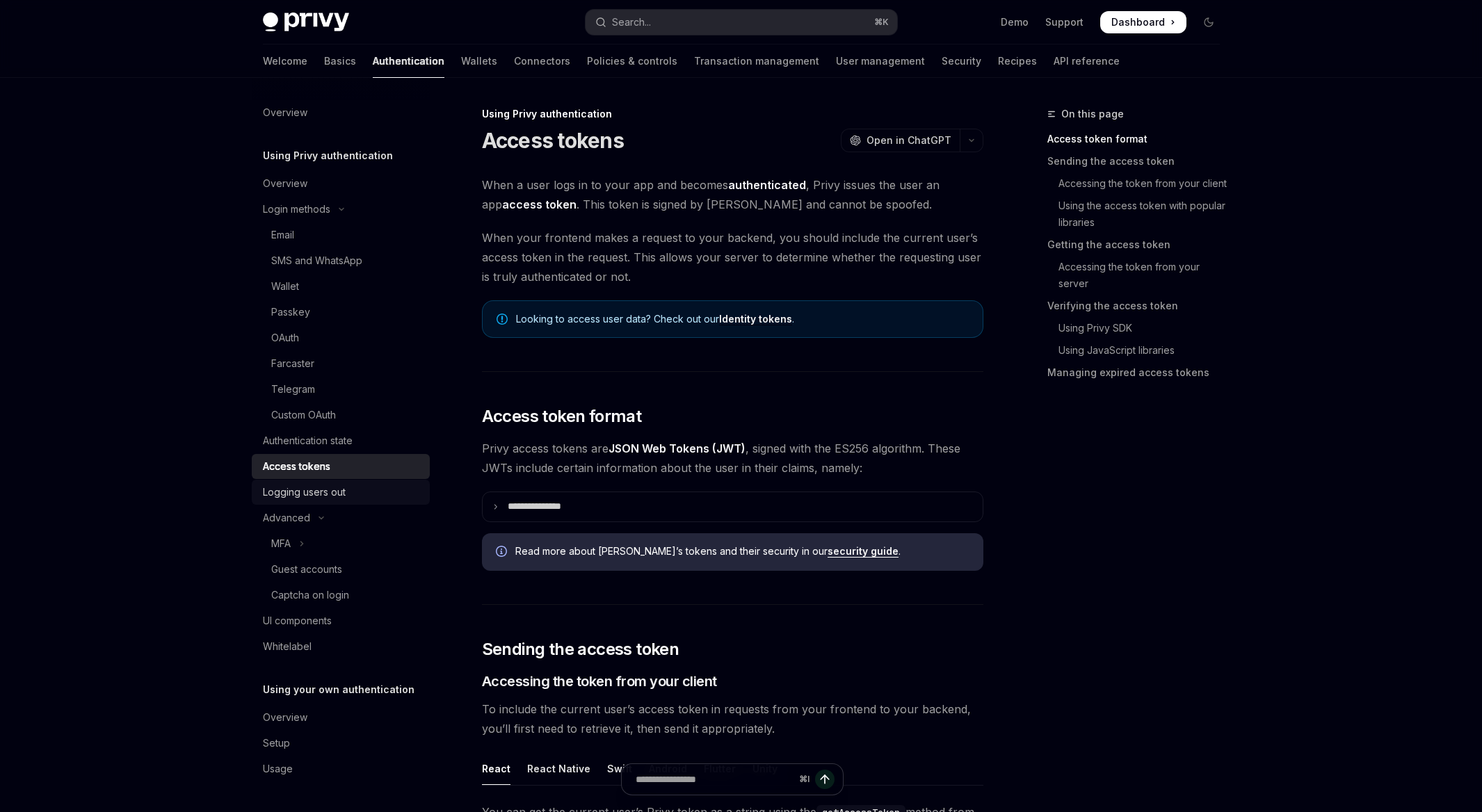
click at [315, 486] on div "Logging users out" at bounding box center [304, 492] width 83 height 17
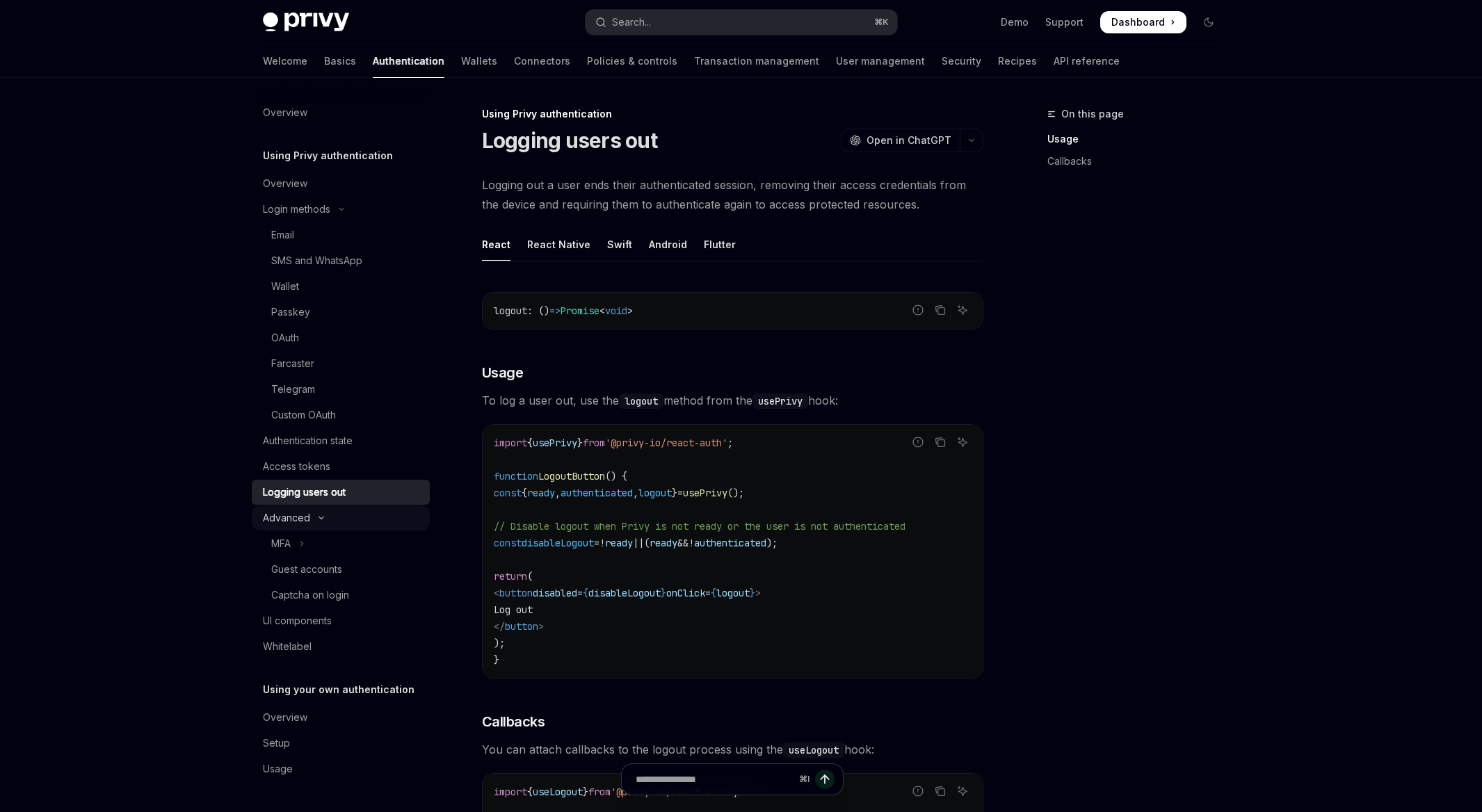
click at [299, 515] on div "Advanced" at bounding box center [286, 518] width 47 height 17
click at [301, 526] on div "Advanced" at bounding box center [286, 518] width 47 height 17
click at [297, 550] on button "MFA" at bounding box center [340, 543] width 178 height 25
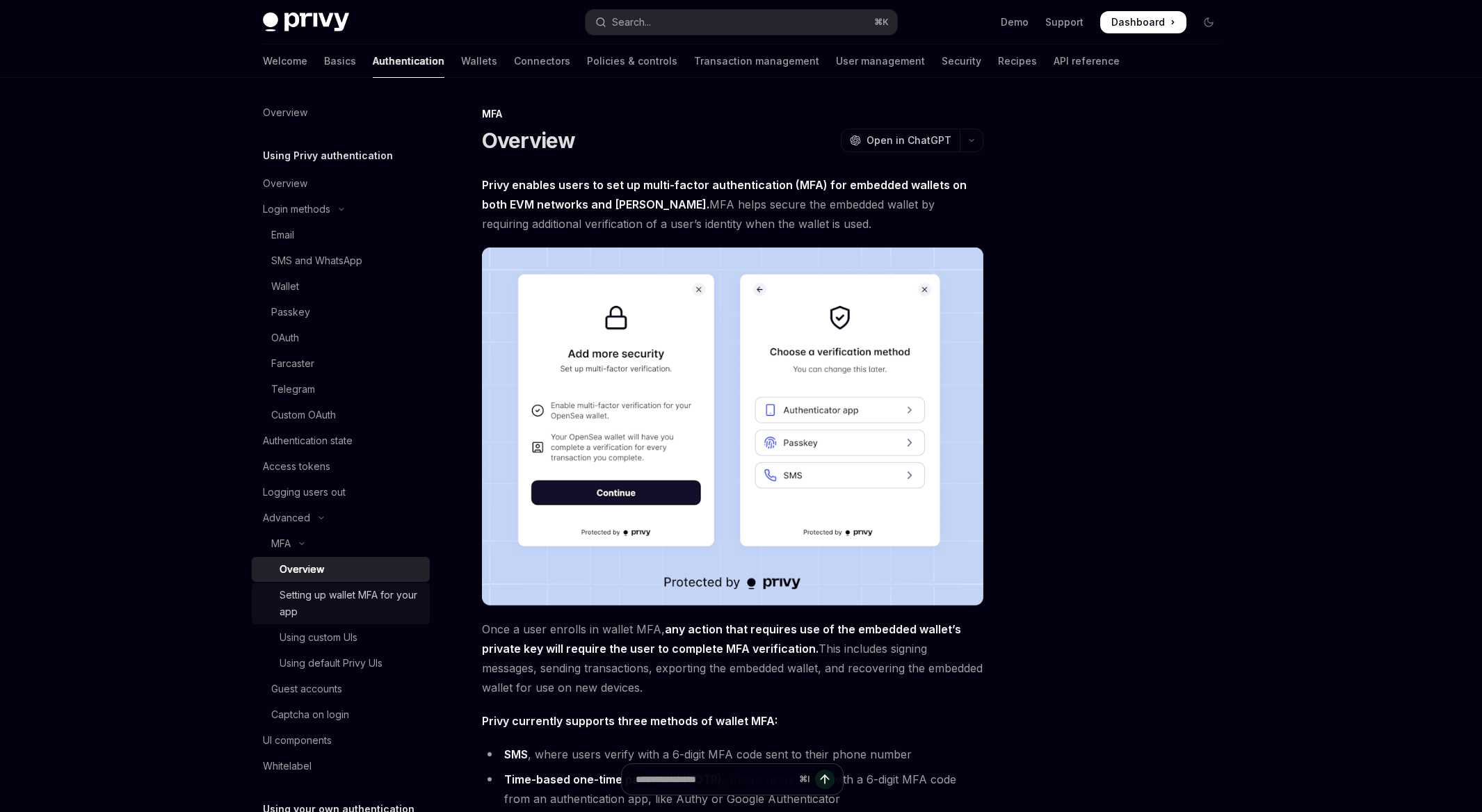
click at [307, 584] on link "Setting up wallet MFA for your app" at bounding box center [340, 603] width 178 height 42
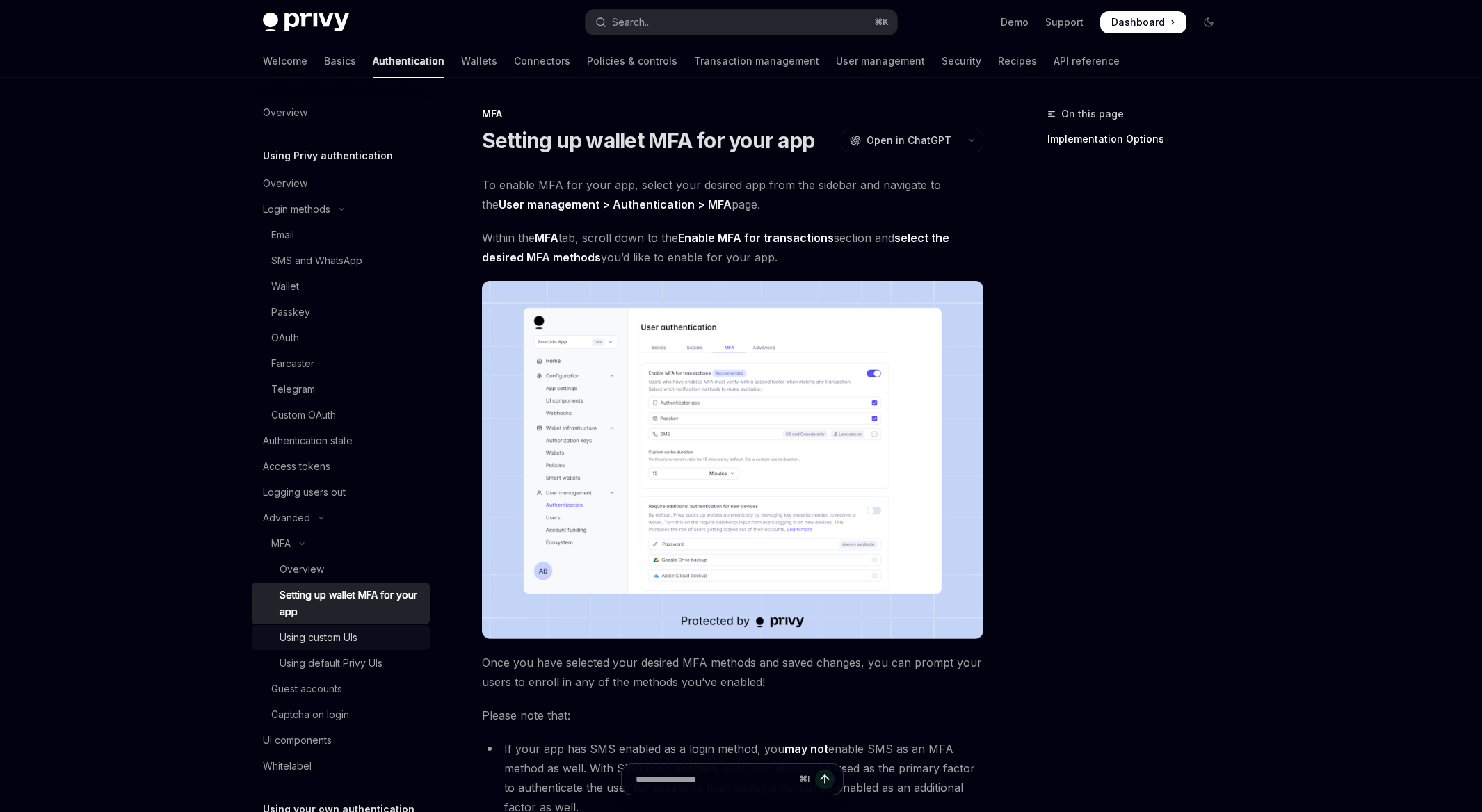
click at [347, 640] on div "Using custom UIs" at bounding box center [318, 637] width 77 height 17
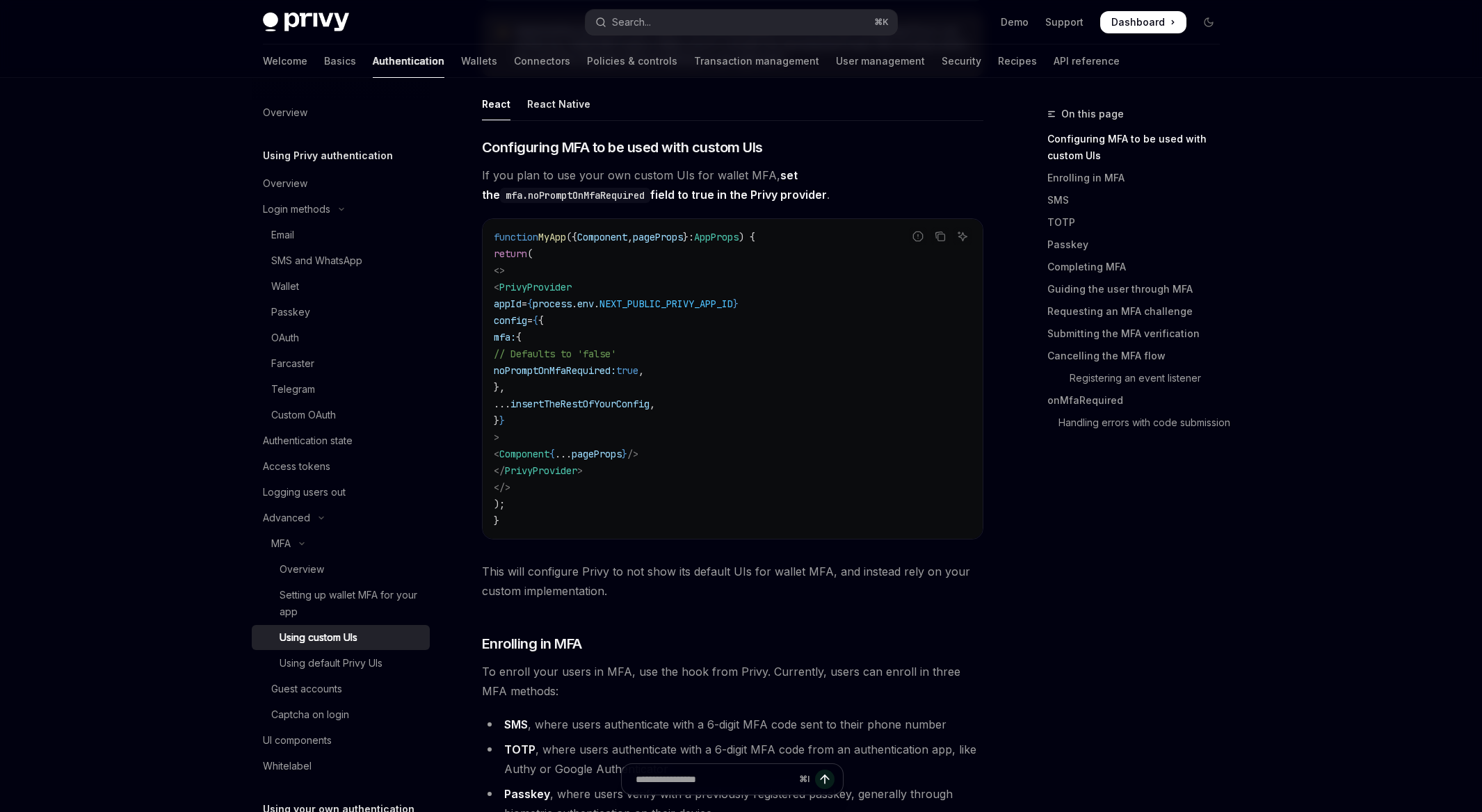
scroll to position [408, 0]
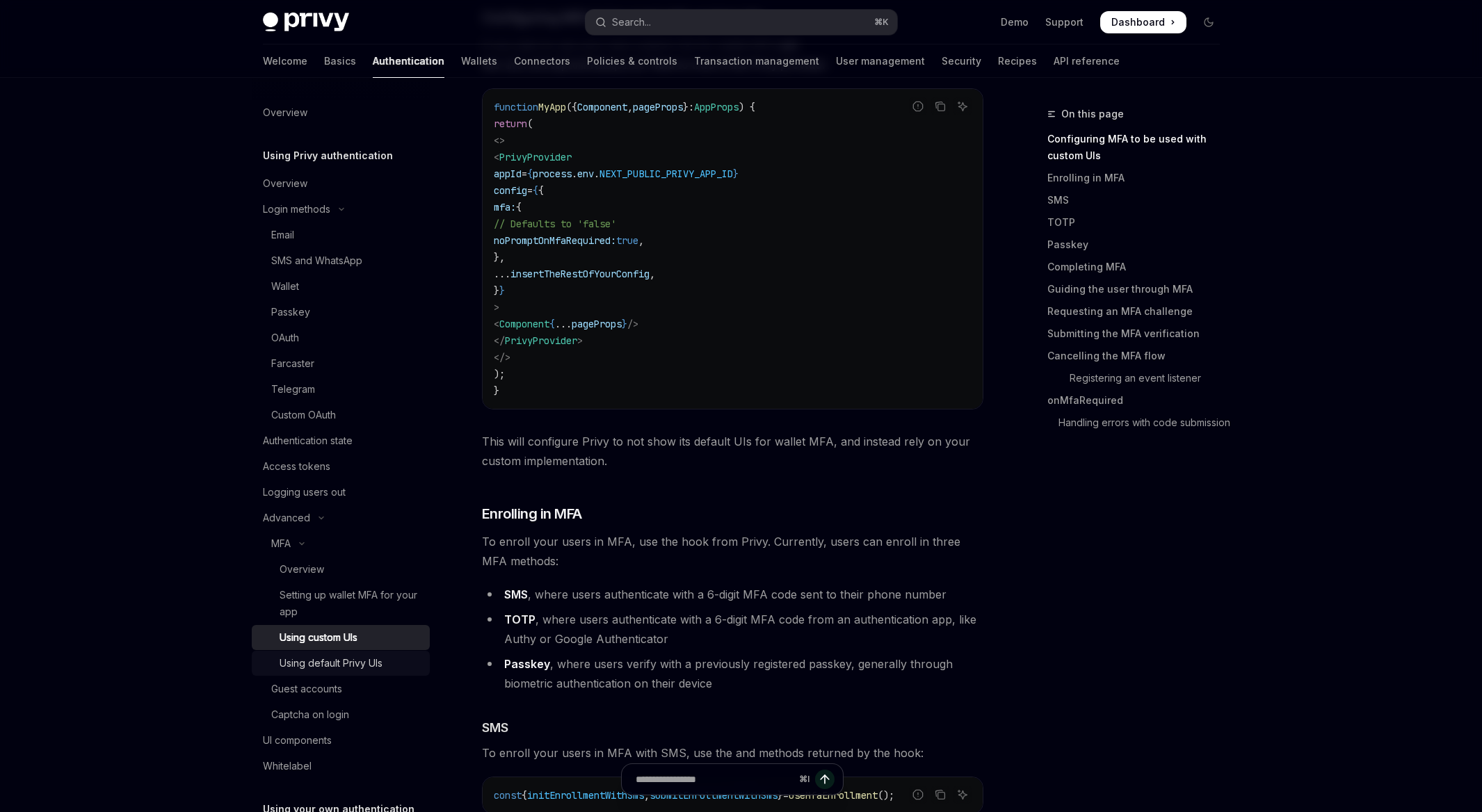
click at [316, 655] on div "Using default Privy UIs" at bounding box center [331, 663] width 103 height 17
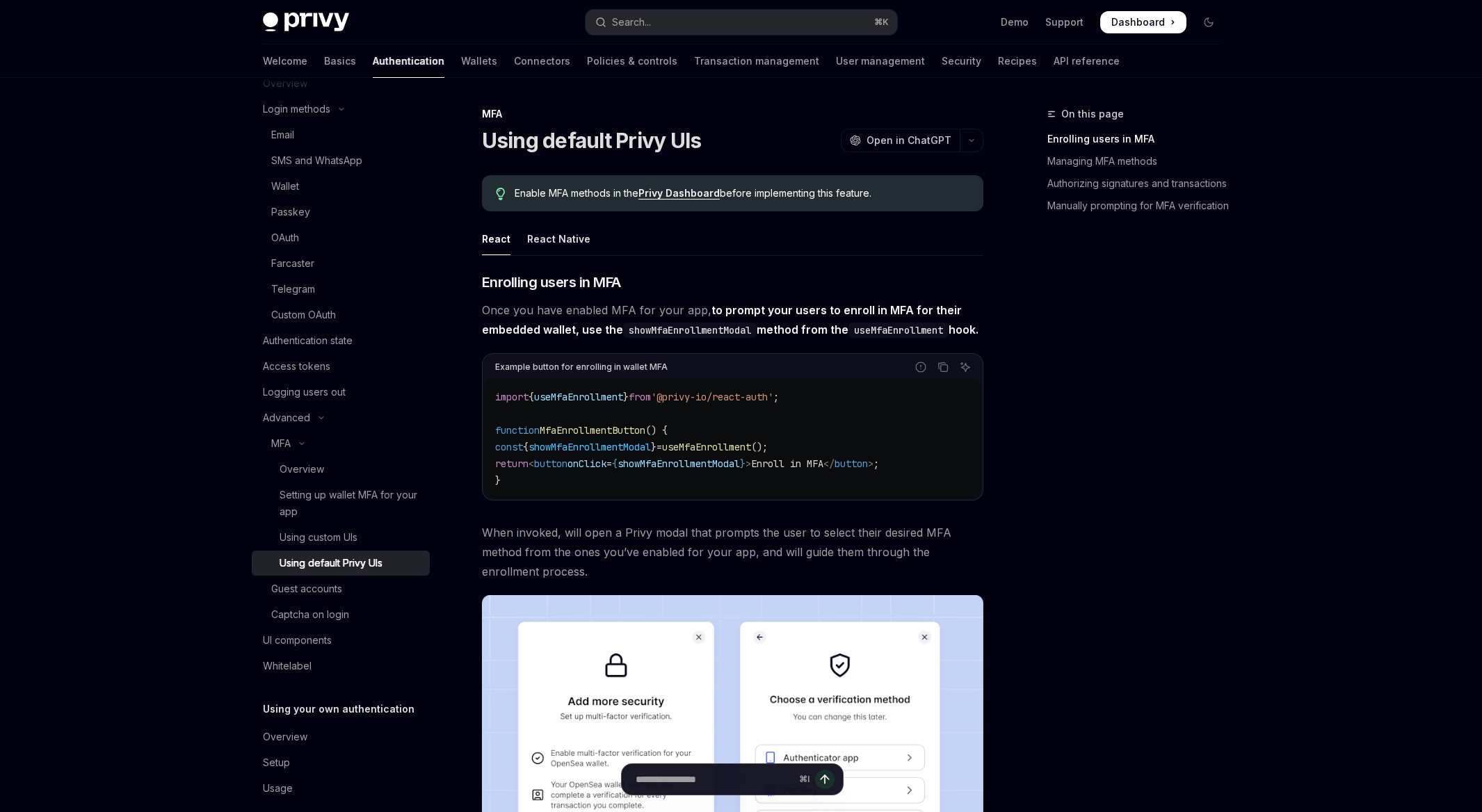
scroll to position [117, 0]
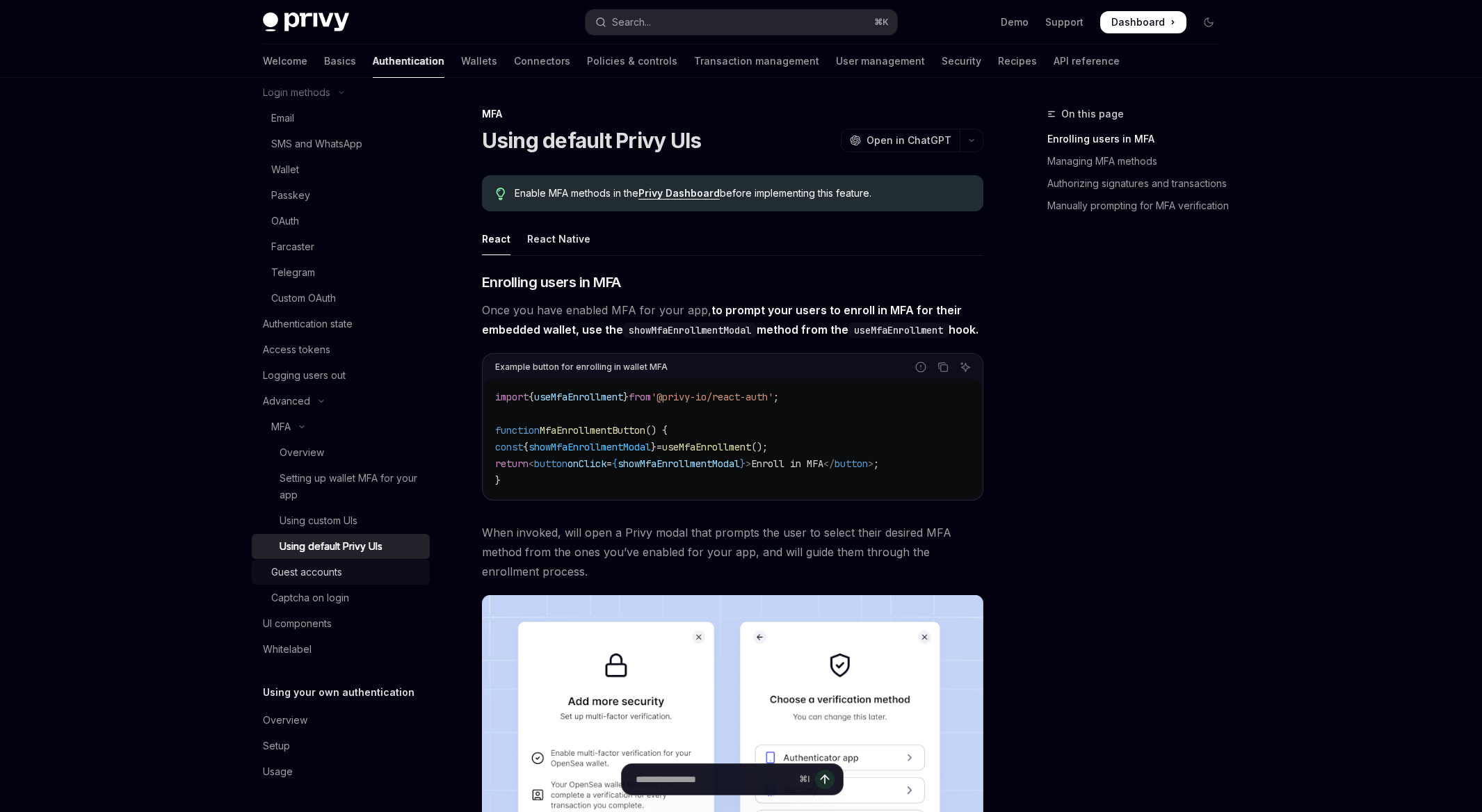
click at [326, 576] on div "Guest accounts" at bounding box center [306, 572] width 71 height 17
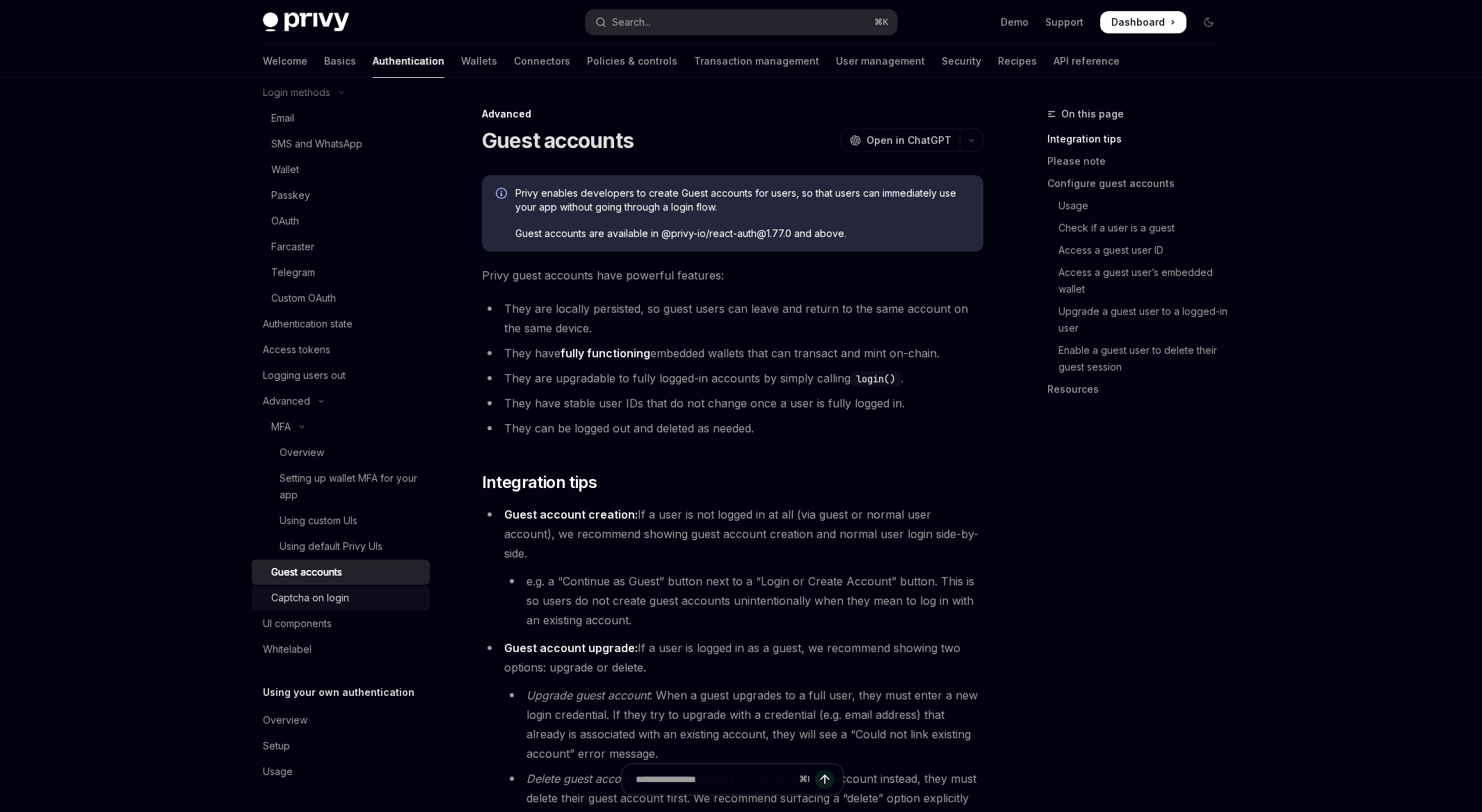
click at [323, 601] on div "Captcha on login" at bounding box center [310, 598] width 77 height 17
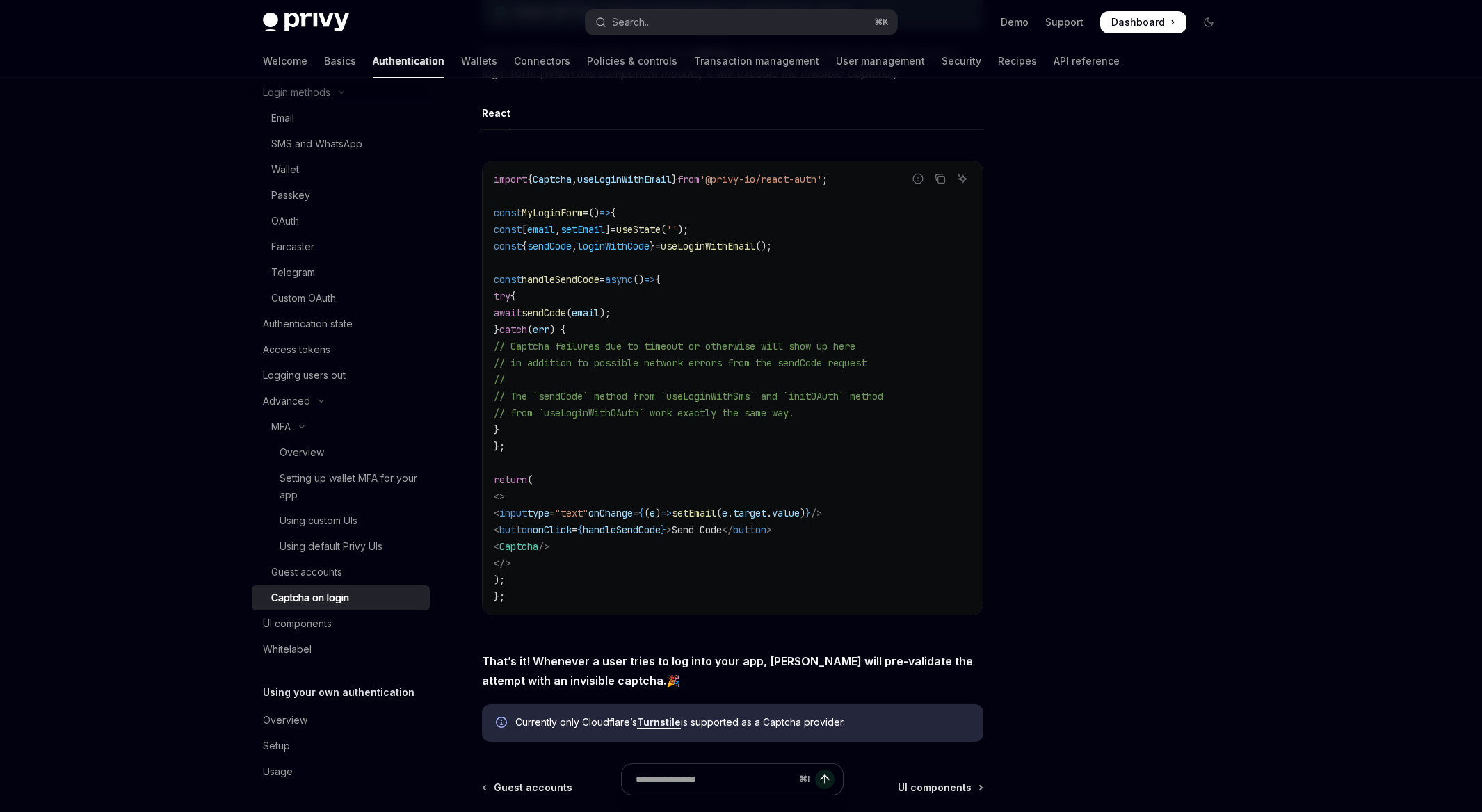
scroll to position [228, 0]
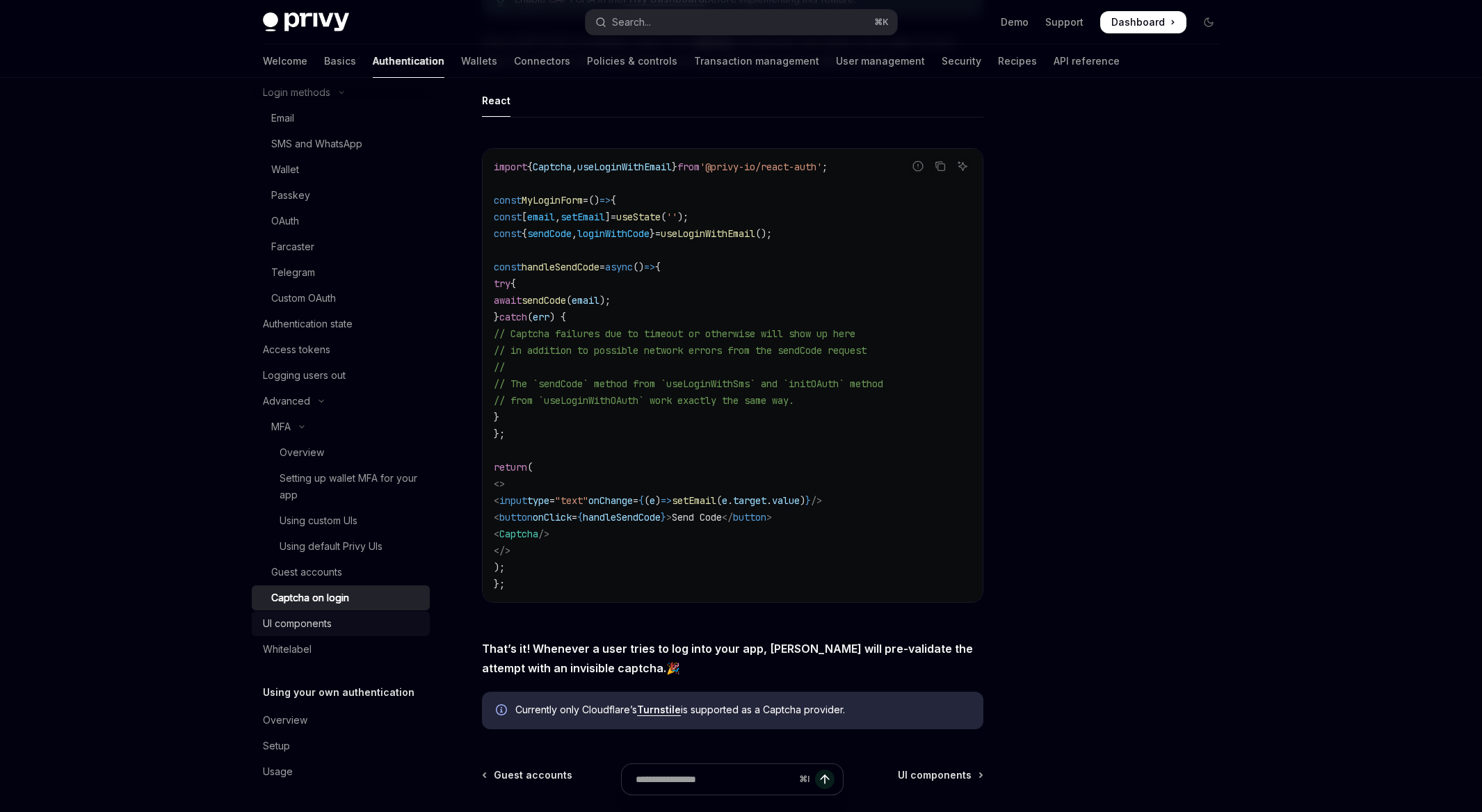
click at [319, 634] on link "UI components" at bounding box center [340, 623] width 178 height 25
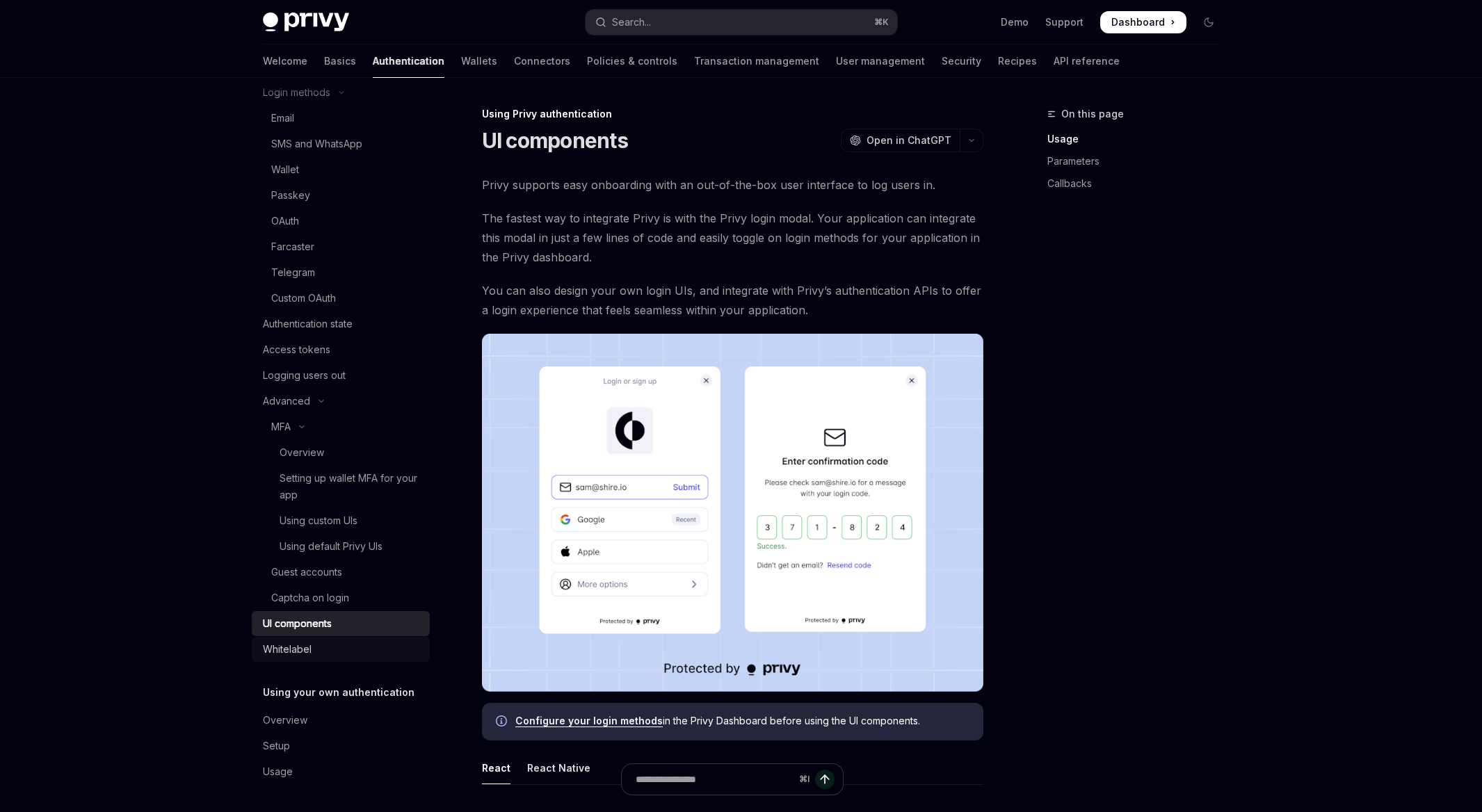
click at [317, 650] on div "Whitelabel" at bounding box center [342, 650] width 159 height 17
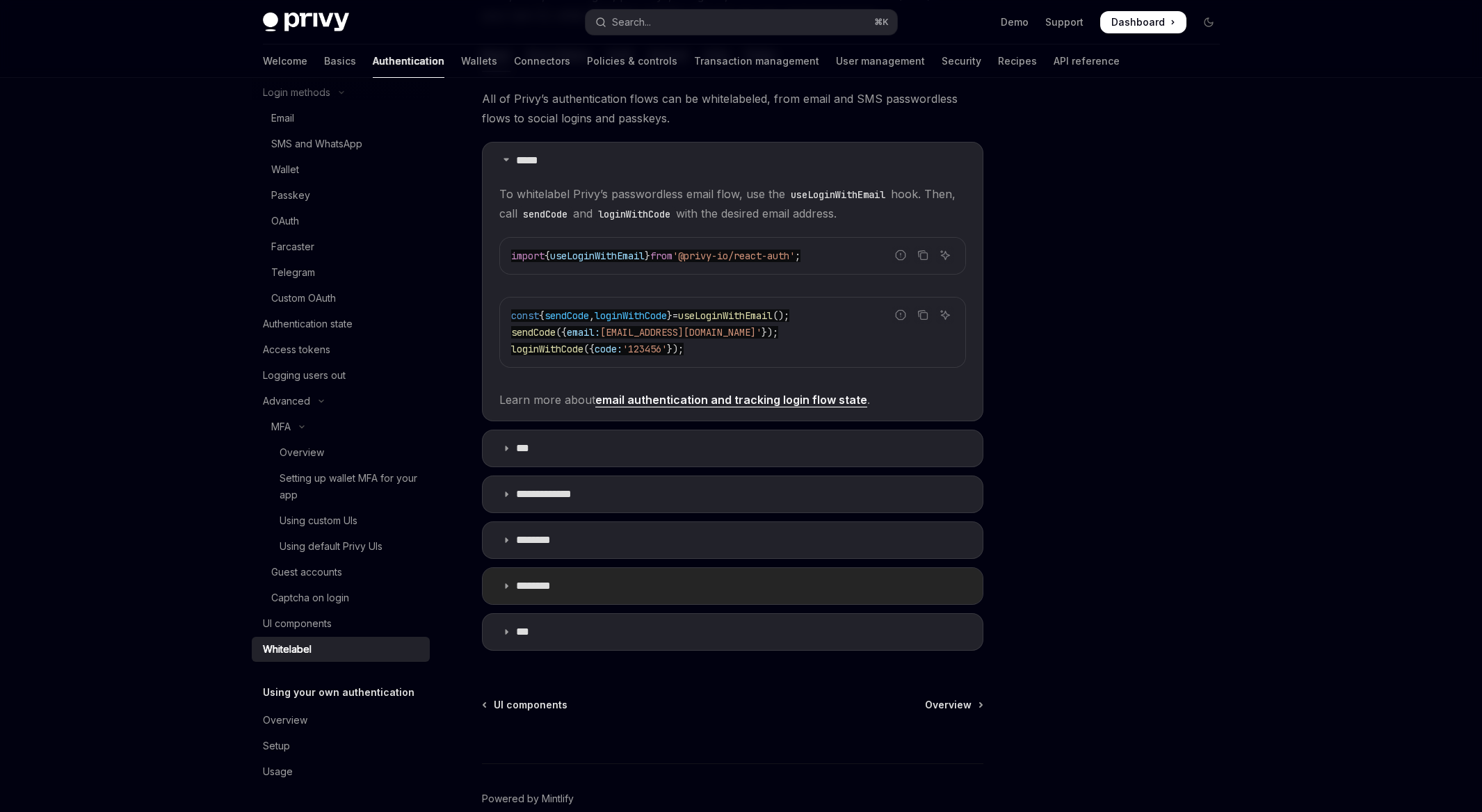
scroll to position [228, 0]
click at [331, 699] on h5 "Using your own authentication" at bounding box center [338, 692] width 151 height 17
click at [281, 719] on div "Overview" at bounding box center [284, 720] width 44 height 17
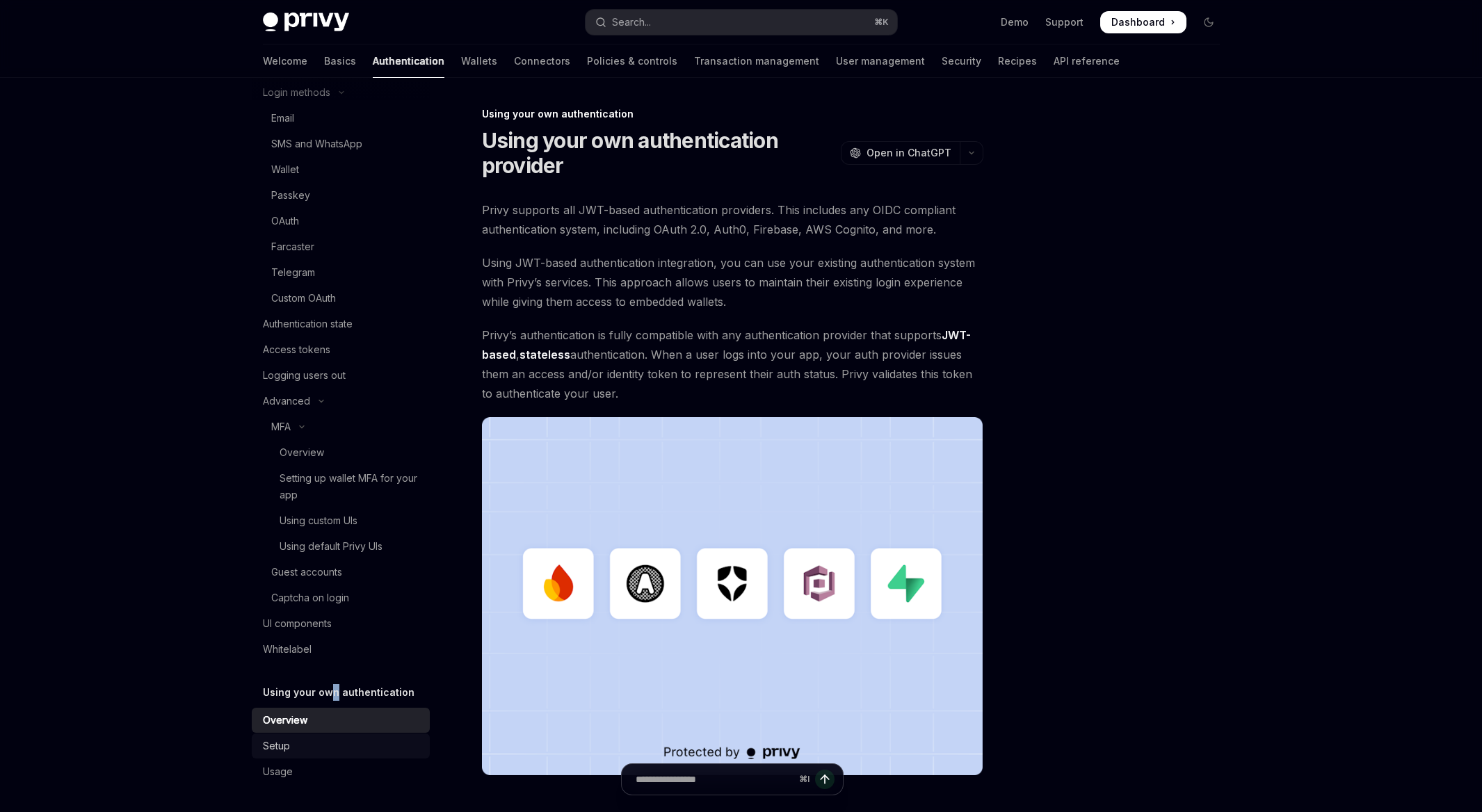
click at [286, 746] on div "Setup" at bounding box center [276, 746] width 27 height 17
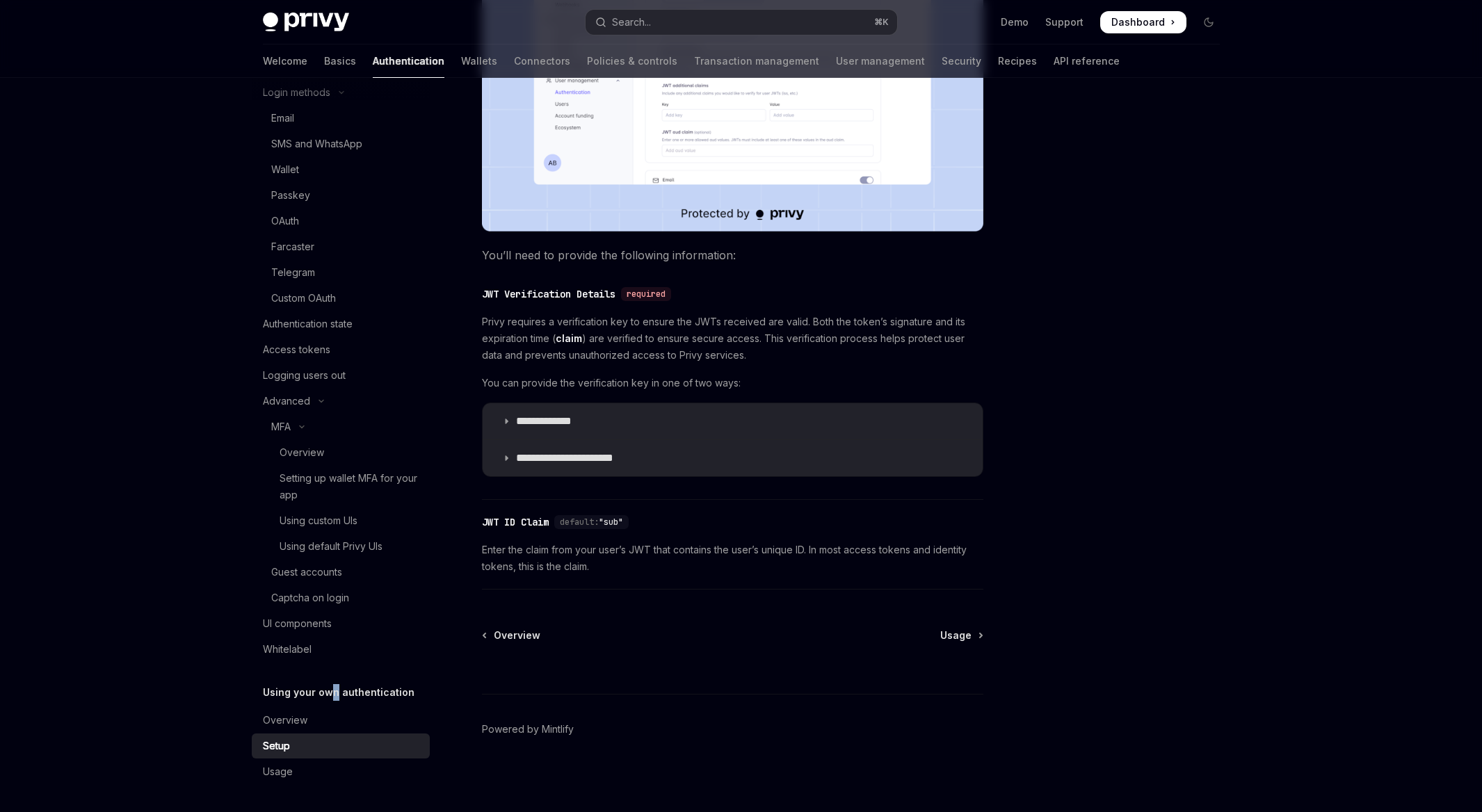
scroll to position [490, 0]
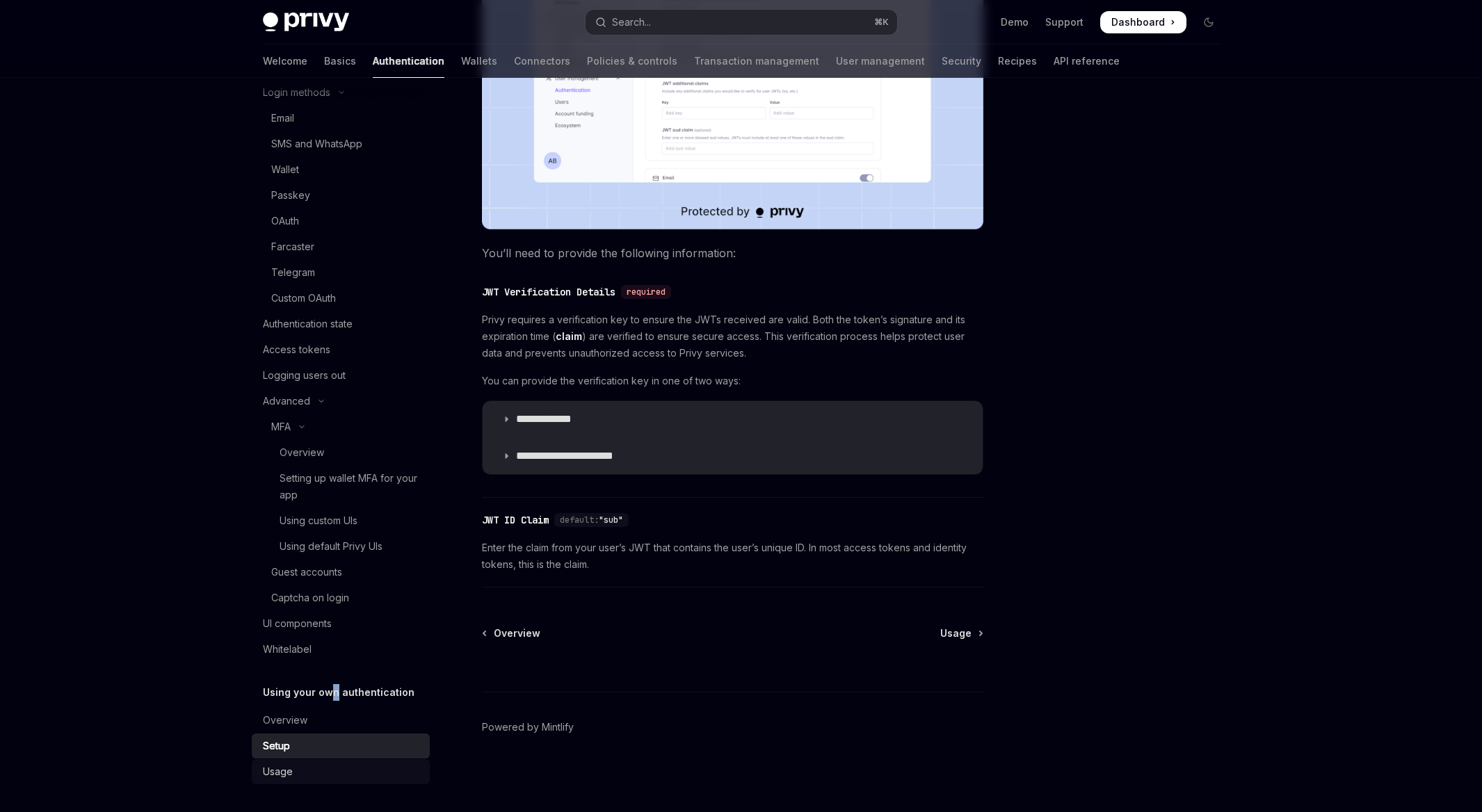
click at [281, 768] on div "Usage" at bounding box center [278, 771] width 30 height 17
type textarea "*"
